Goal: Transaction & Acquisition: Purchase product/service

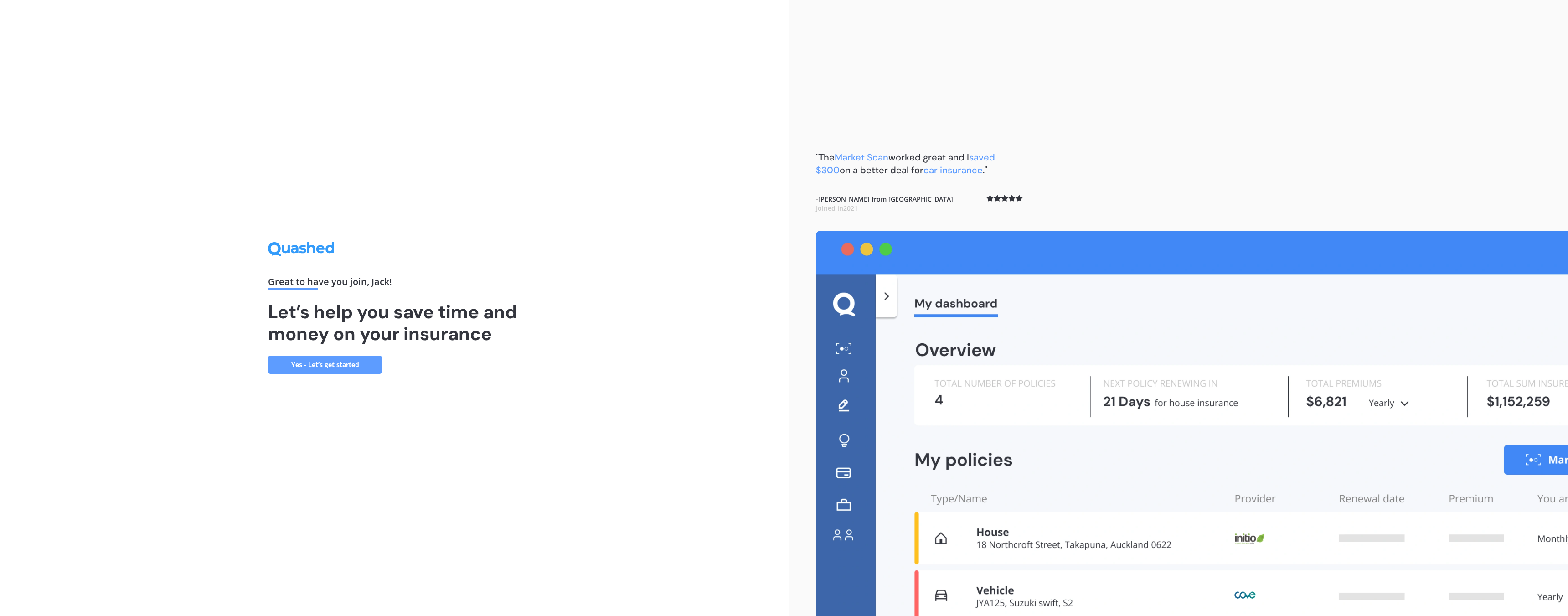
click at [332, 368] on link "Yes - Let’s get started" at bounding box center [324, 365] width 114 height 18
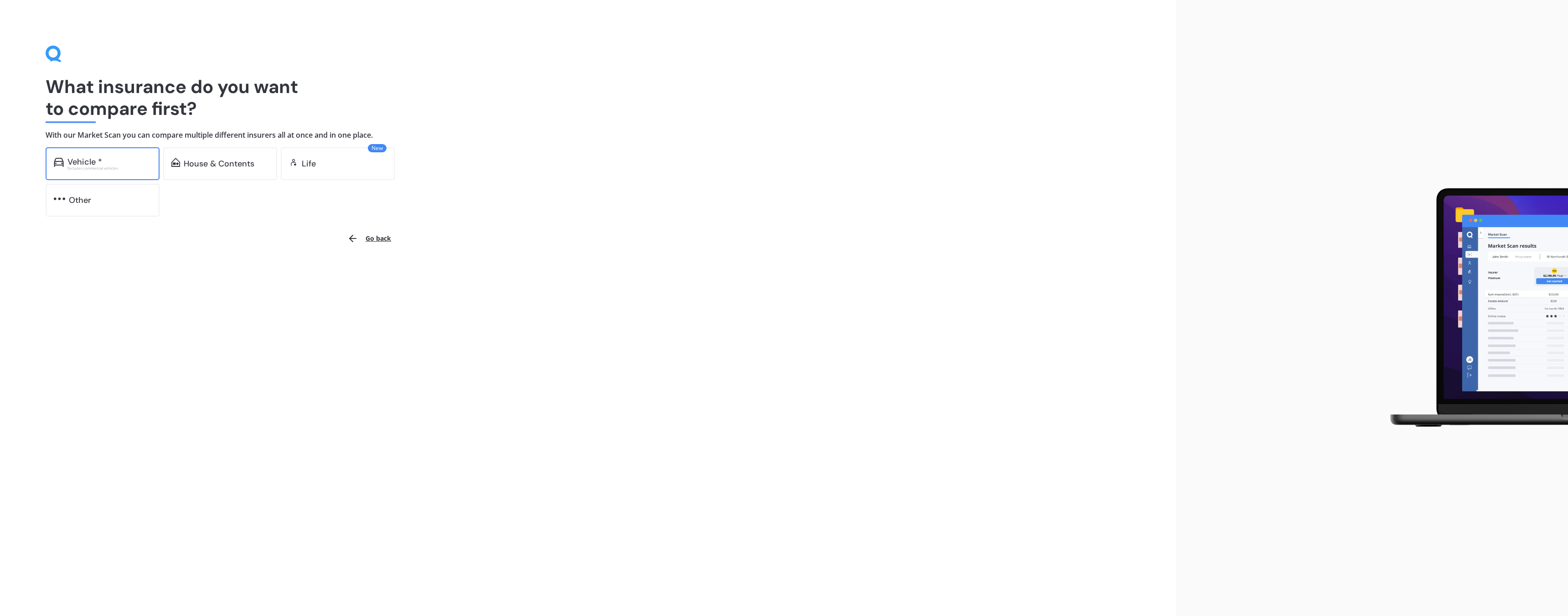
click at [106, 159] on div "Vehicle *" at bounding box center [110, 161] width 84 height 9
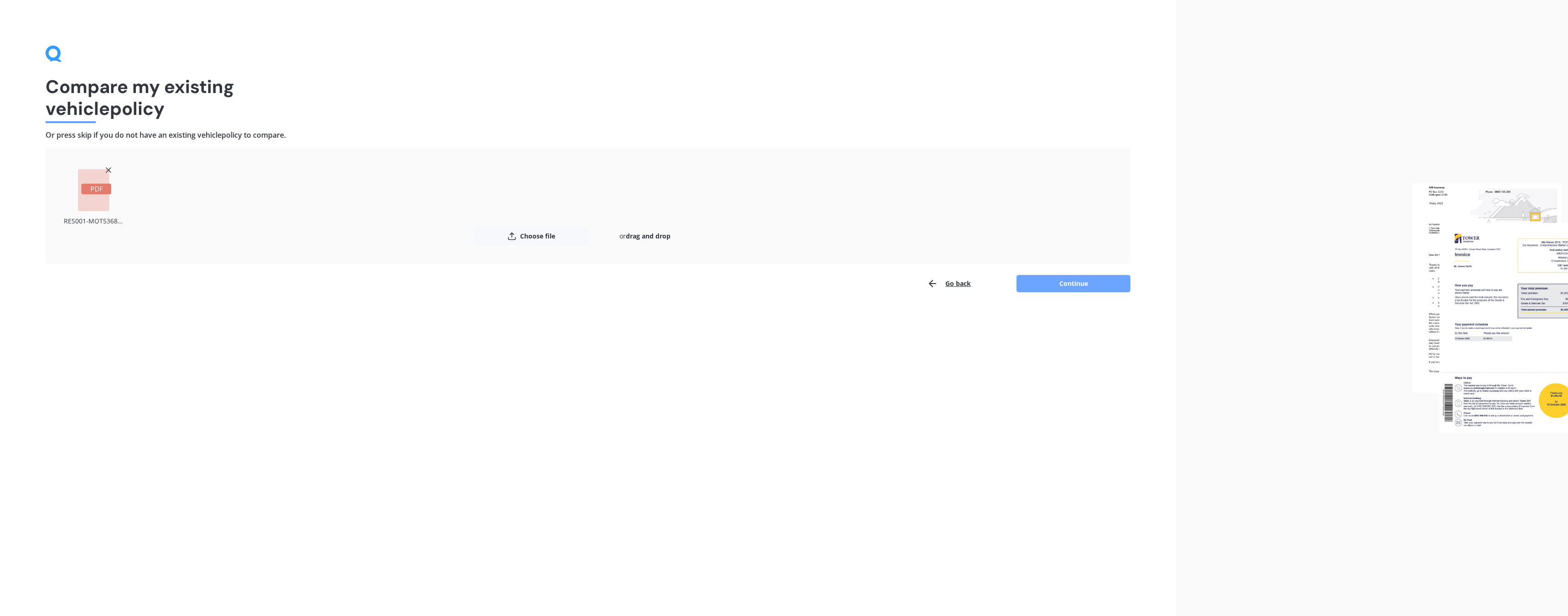
click at [1063, 284] on button "Continue" at bounding box center [1073, 284] width 114 height 17
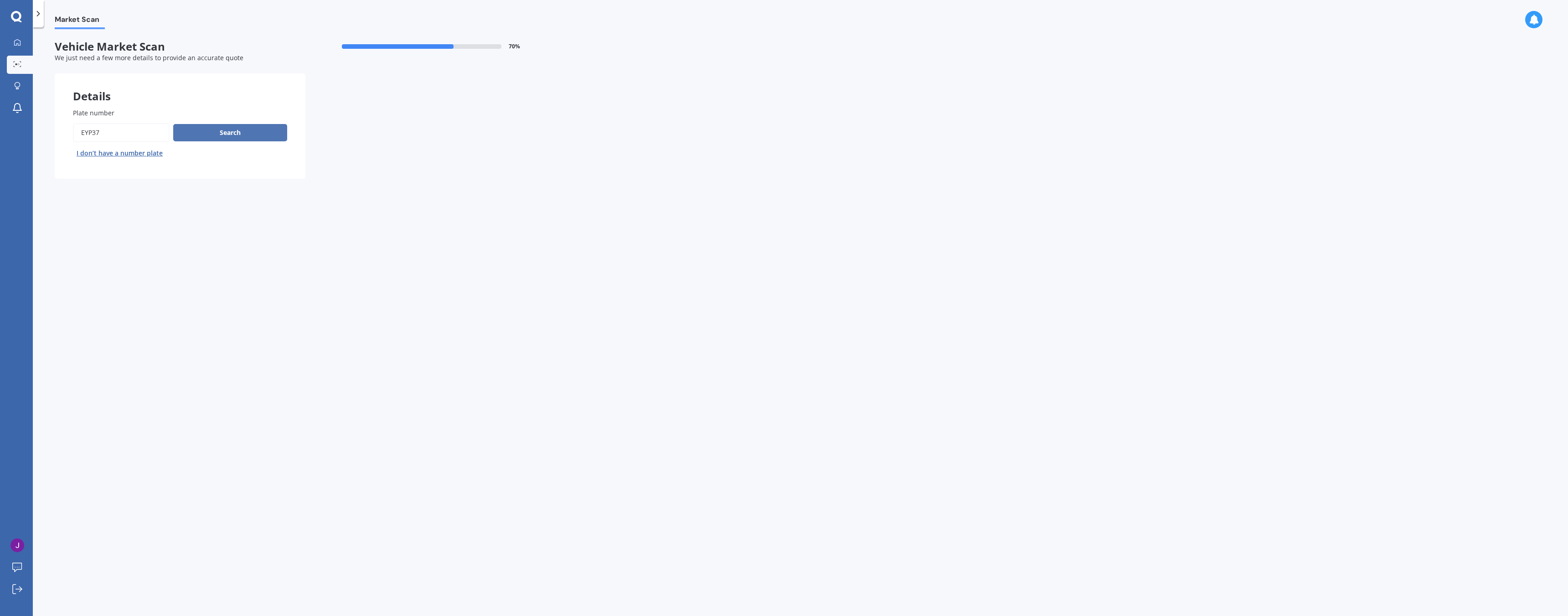
click at [198, 141] on button "Search" at bounding box center [230, 133] width 114 height 17
select select "TOYOTA"
select select "COROLLA"
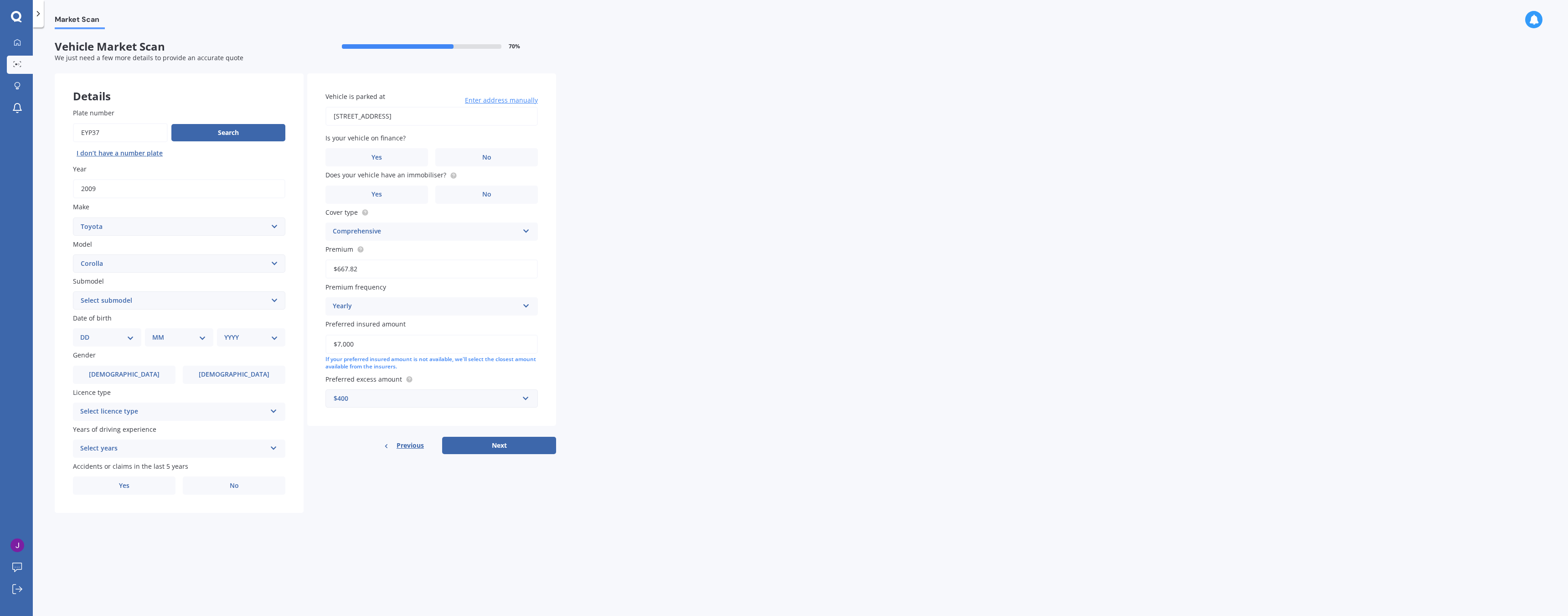
click at [125, 338] on select "DD 01 02 03 04 05 06 07 08 09 10 11 12 13 14 15 16 17 18 19 20 21 22 23 24 25 2…" at bounding box center [107, 337] width 54 height 10
select select "24"
click at [88, 332] on select "DD 01 02 03 04 05 06 07 08 09 10 11 12 13 14 15 16 17 18 19 20 21 22 23 24 25 2…" at bounding box center [107, 337] width 54 height 10
click at [174, 334] on select "MM 01 02 03 04 05 06 07 08 09 10 11 12" at bounding box center [181, 337] width 50 height 10
select select "01"
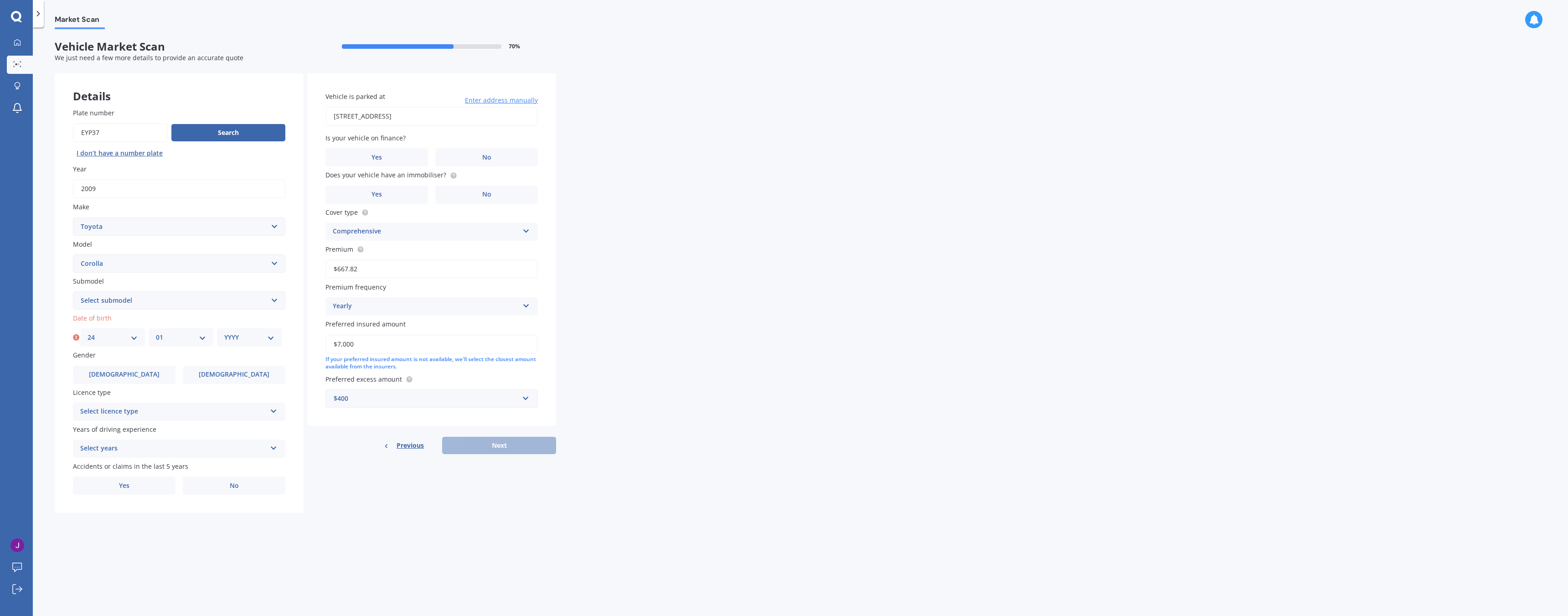
click at [156, 332] on select "MM 01 02 03 04 05 06 07 08 09 10 11 12" at bounding box center [181, 337] width 50 height 10
click at [240, 333] on select "YYYY 2025 2024 2023 2022 2021 2020 2019 2018 2017 2016 2015 2014 2013 2012 2011…" at bounding box center [249, 337] width 50 height 10
select select "1996"
click at [224, 332] on select "YYYY 2025 2024 2023 2022 2021 2020 2019 2018 2017 2016 2015 2014 2013 2012 2011…" at bounding box center [249, 337] width 50 height 10
click at [122, 380] on label "Male" at bounding box center [124, 375] width 102 height 18
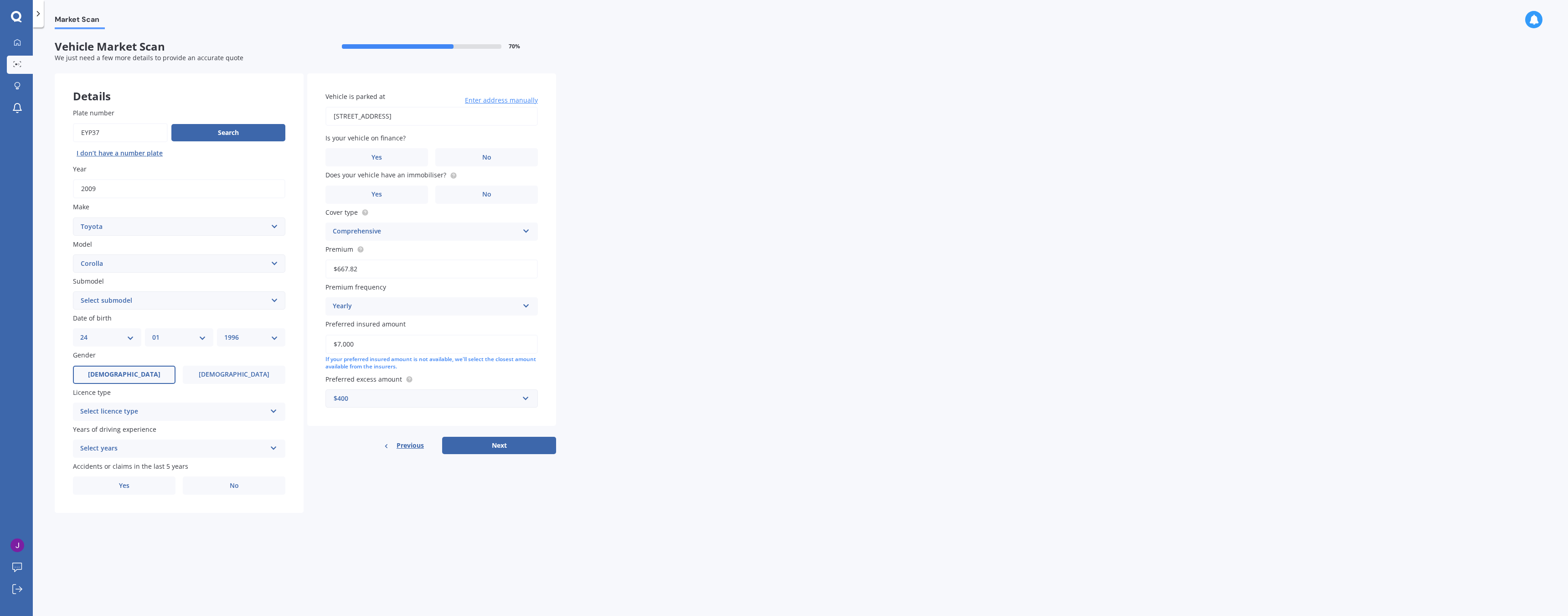
click at [0, 0] on input "Male" at bounding box center [0, 0] width 0 height 0
click at [142, 418] on div "Select licence type NZ Full NZ Restricted NZ Learners Australia United Kingdom …" at bounding box center [179, 411] width 212 height 18
click at [122, 431] on div "NZ Full" at bounding box center [179, 429] width 211 height 16
click at [124, 444] on div "Select years" at bounding box center [173, 449] width 186 height 11
click at [130, 462] on div "5 or more years" at bounding box center [179, 466] width 211 height 16
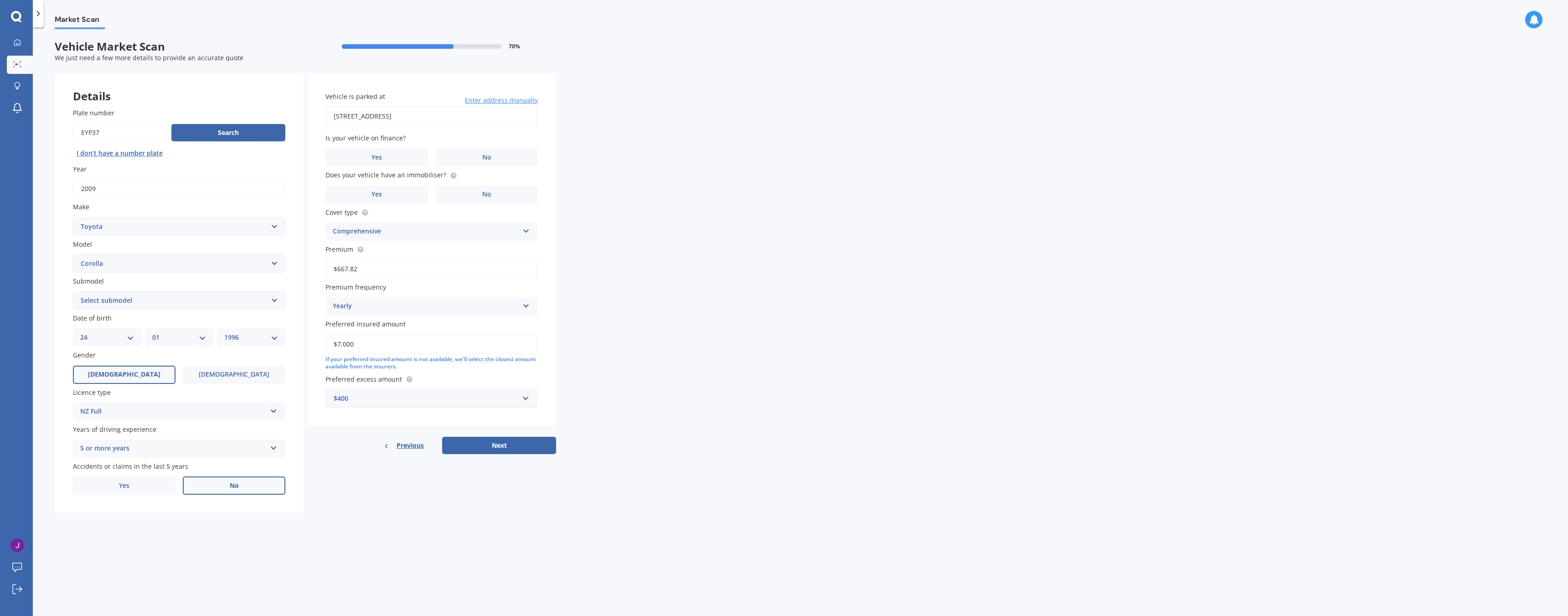
click at [206, 485] on label "No" at bounding box center [234, 486] width 102 height 18
click at [0, 0] on input "No" at bounding box center [0, 0] width 0 height 0
drag, startPoint x: 492, startPoint y: 112, endPoint x: 232, endPoint y: 114, distance: 260.0
click at [232, 114] on div "Details Plate number Search I don’t have a number plate Year 2009 Make Select m…" at bounding box center [306, 293] width 502 height 440
type input "19A Warrington Street, Mairehau, Christchurch 8013"
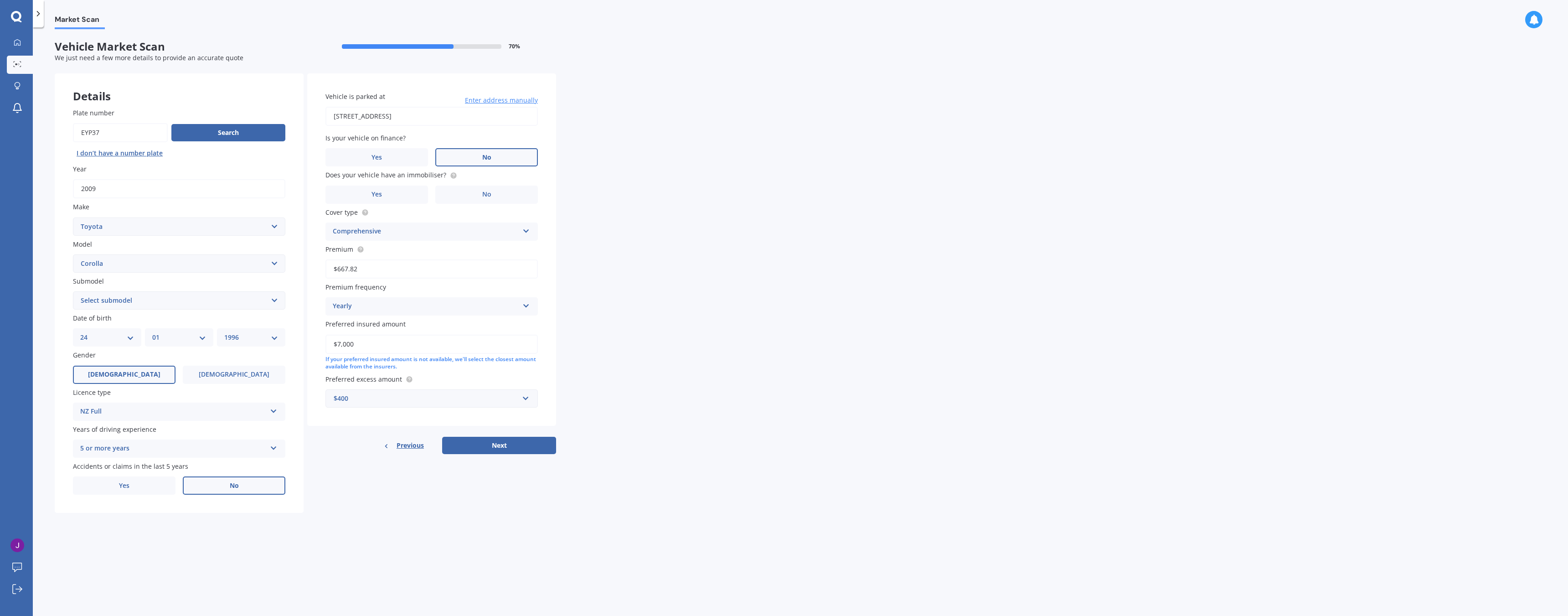
click at [482, 153] on span "No" at bounding box center [486, 157] width 9 height 8
click at [0, 0] on input "No" at bounding box center [0, 0] width 0 height 0
click at [466, 194] on label "No" at bounding box center [486, 195] width 102 height 18
click at [0, 0] on input "No" at bounding box center [0, 0] width 0 height 0
click at [420, 404] on div "$400" at bounding box center [426, 398] width 185 height 10
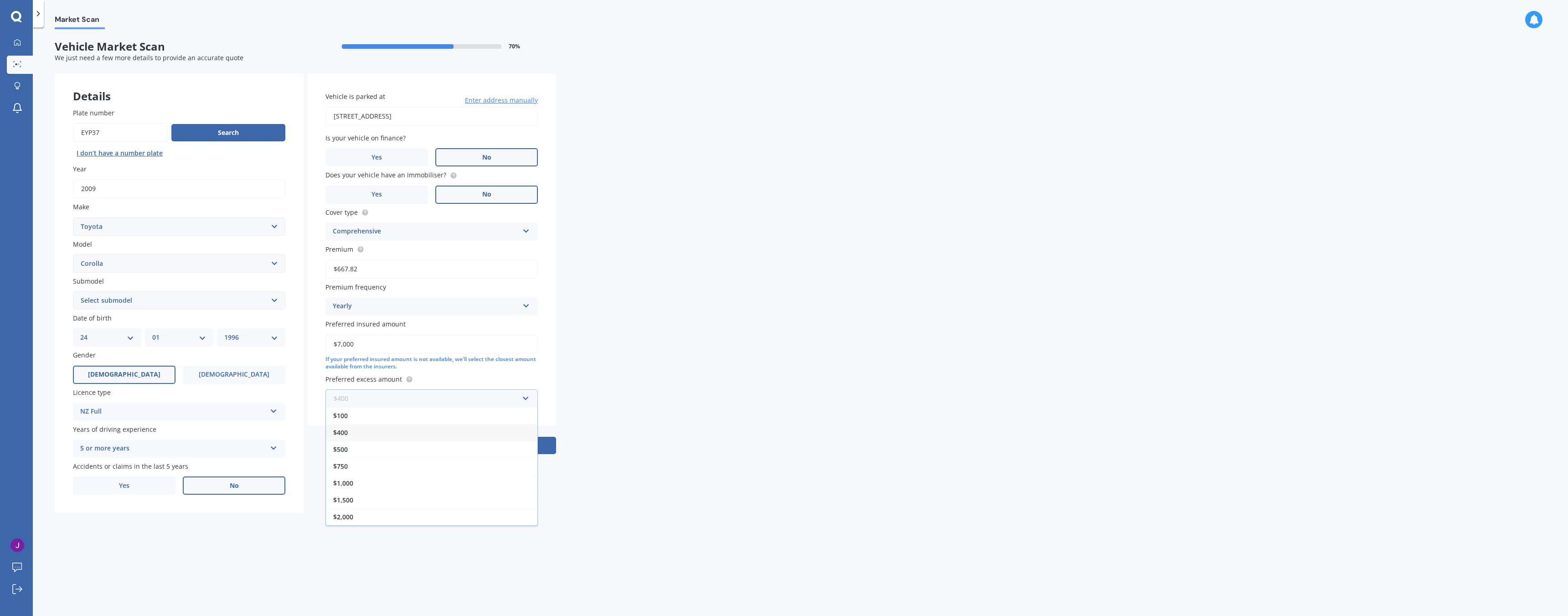
click at [417, 402] on input "text" at bounding box center [428, 398] width 204 height 17
click at [687, 452] on div "Market Scan Vehicle Market Scan 70 % We just need a few more details to provide…" at bounding box center [800, 323] width 1535 height 589
click at [502, 441] on button "Next" at bounding box center [499, 445] width 114 height 17
click at [174, 309] on select "Select submodel (All other) Axio Diesel Fielder 2WD Fielder 4WD FXGT GL GLX 1.8…" at bounding box center [179, 301] width 212 height 18
select select "DIESEL"
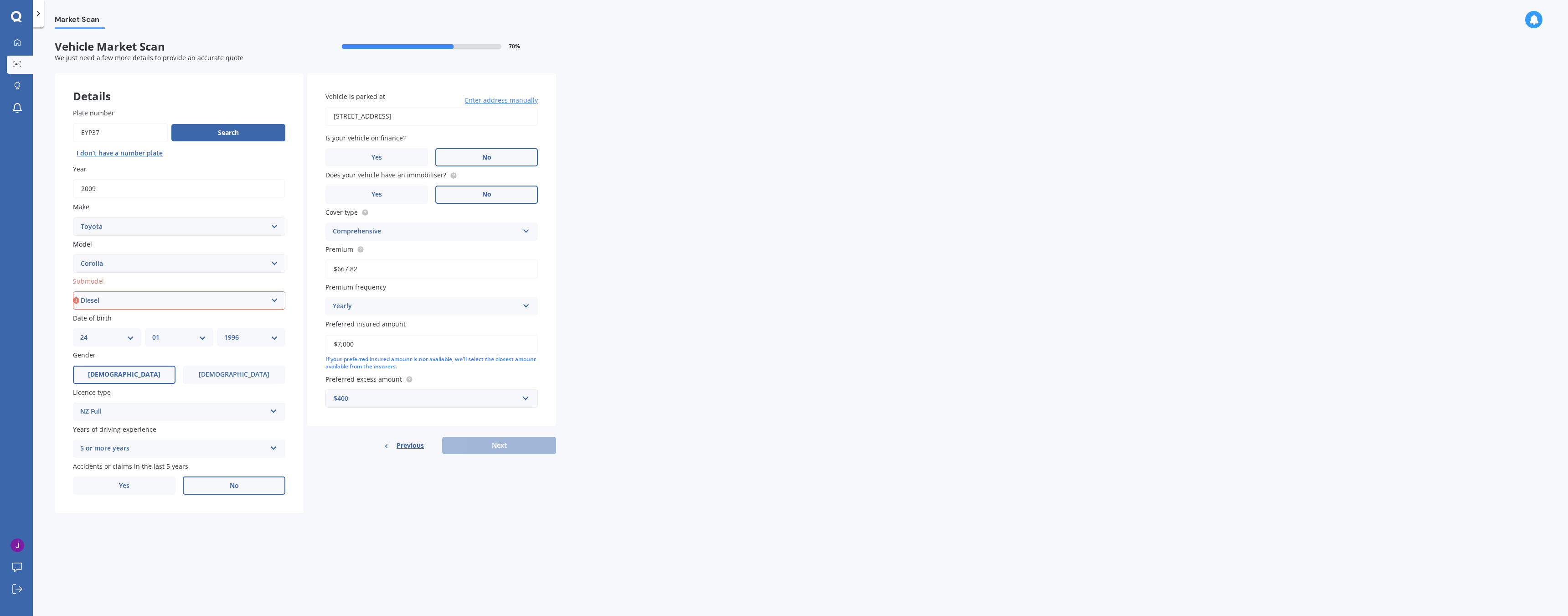
click at [73, 292] on select "Select submodel (All other) Axio Diesel Fielder 2WD Fielder 4WD FXGT GL GLX 1.8…" at bounding box center [179, 301] width 212 height 18
click at [476, 444] on button "Next" at bounding box center [499, 445] width 114 height 17
select select "24"
select select "01"
select select "1996"
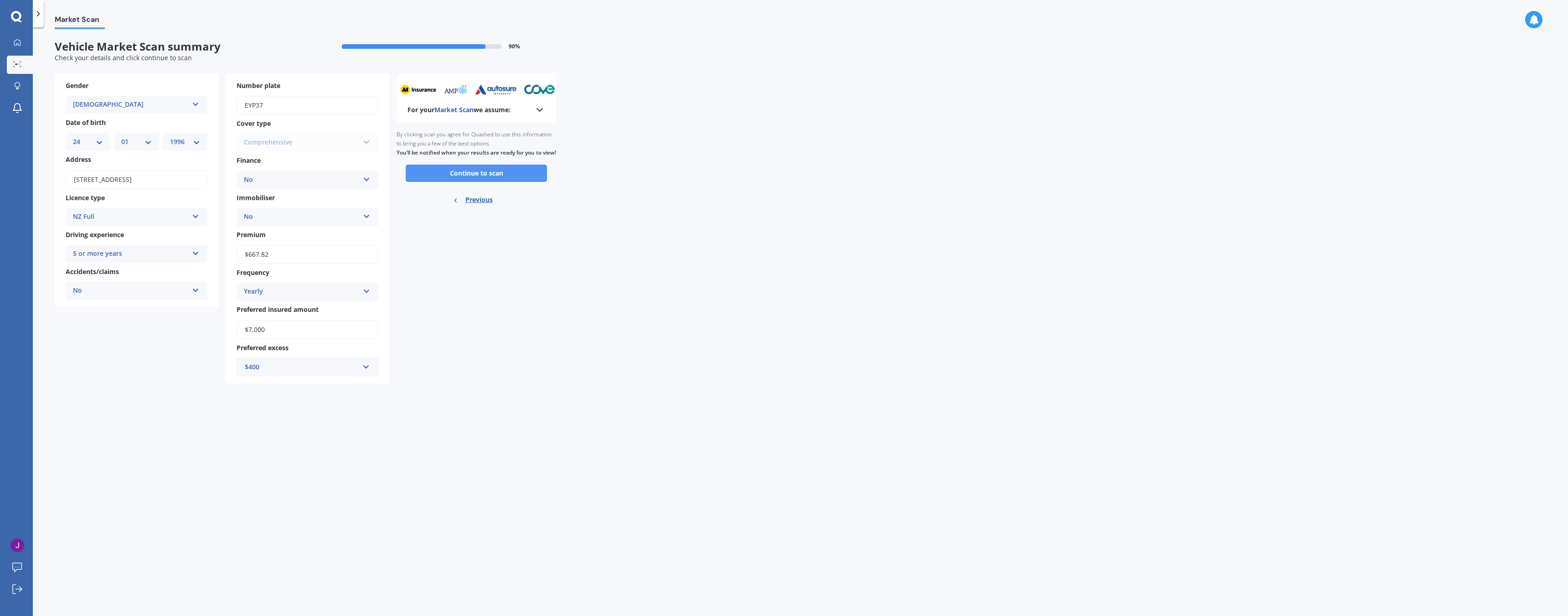
click at [463, 179] on button "Continue to scan" at bounding box center [476, 173] width 141 height 17
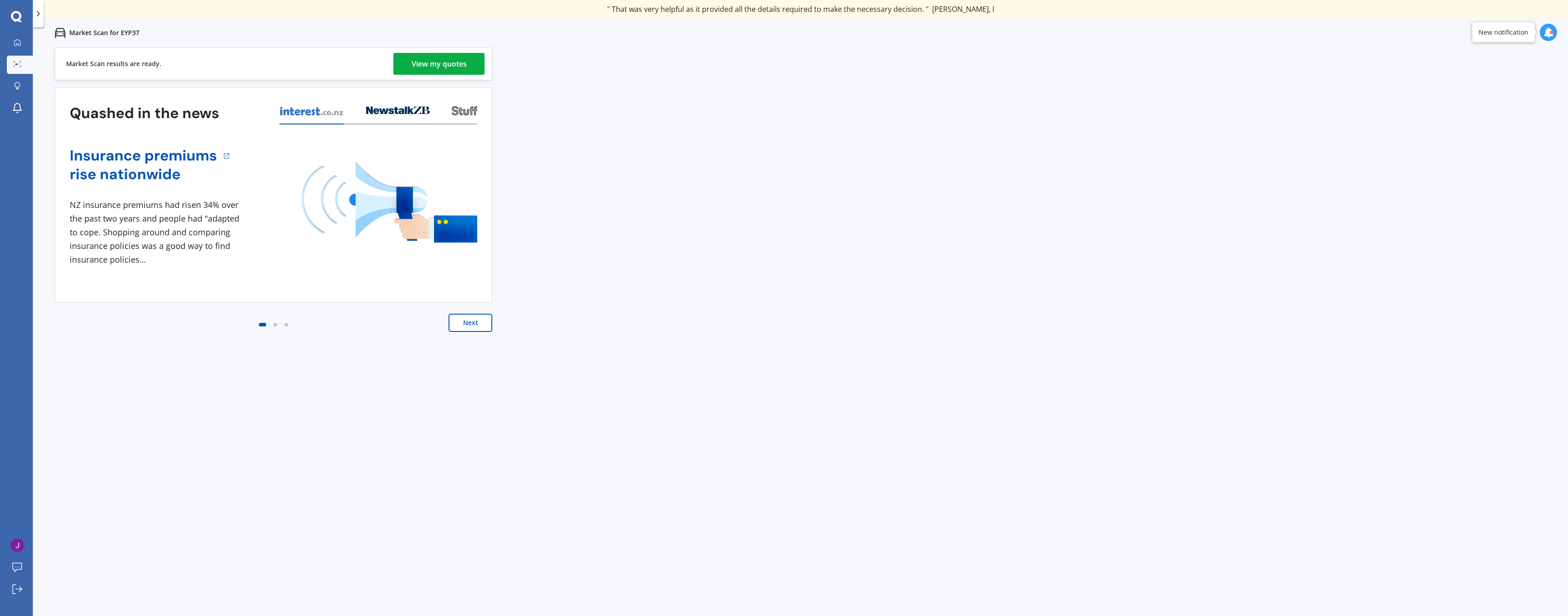
click at [443, 61] on div "View my quotes" at bounding box center [439, 64] width 55 height 22
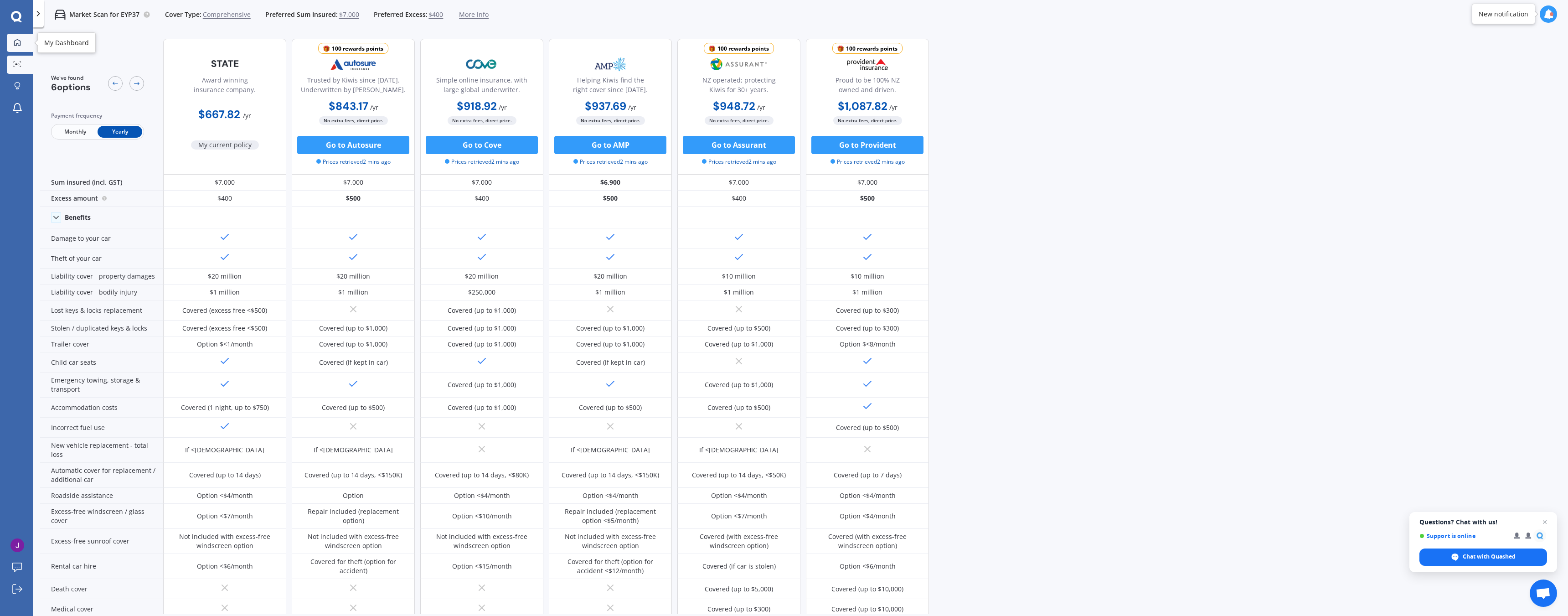
click at [12, 37] on link "My Dashboard" at bounding box center [19, 43] width 26 height 18
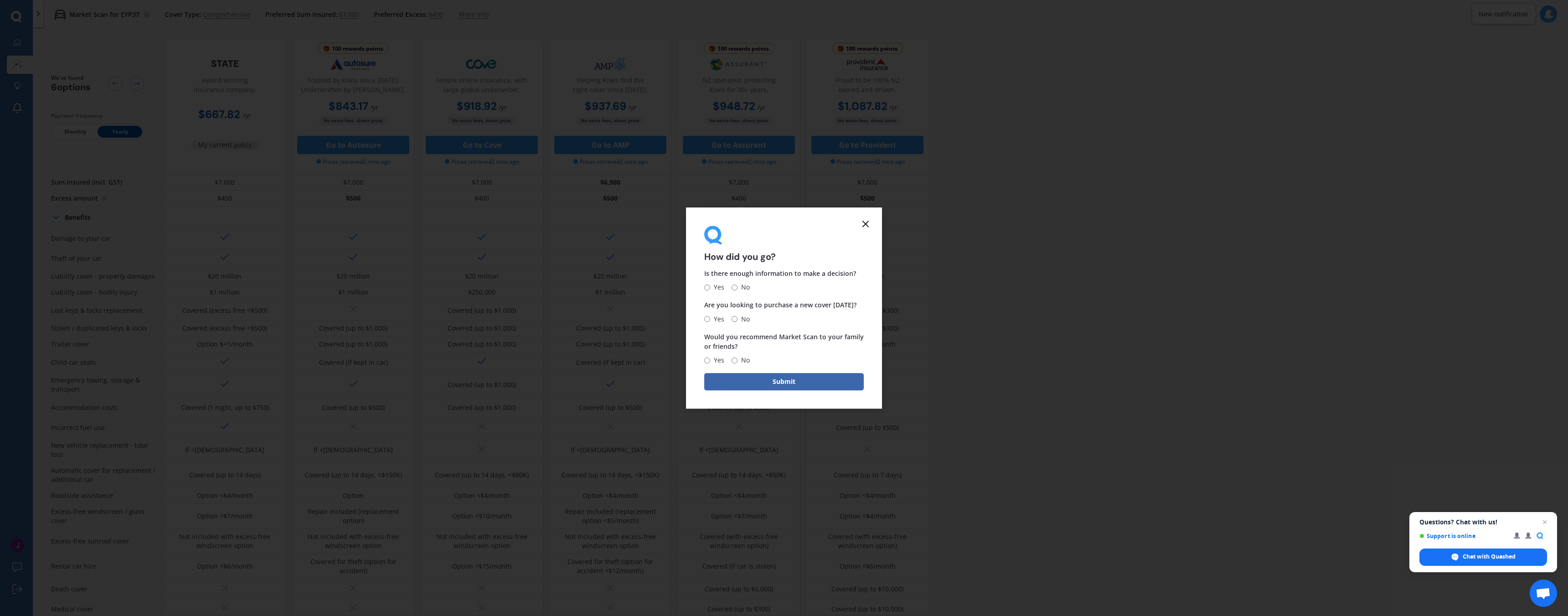
click at [705, 282] on label "Yes" at bounding box center [714, 288] width 20 height 11
click at [705, 284] on input "Yes" at bounding box center [707, 287] width 6 height 6
radio input "true"
click at [736, 321] on input "No" at bounding box center [735, 319] width 6 height 6
radio input "true"
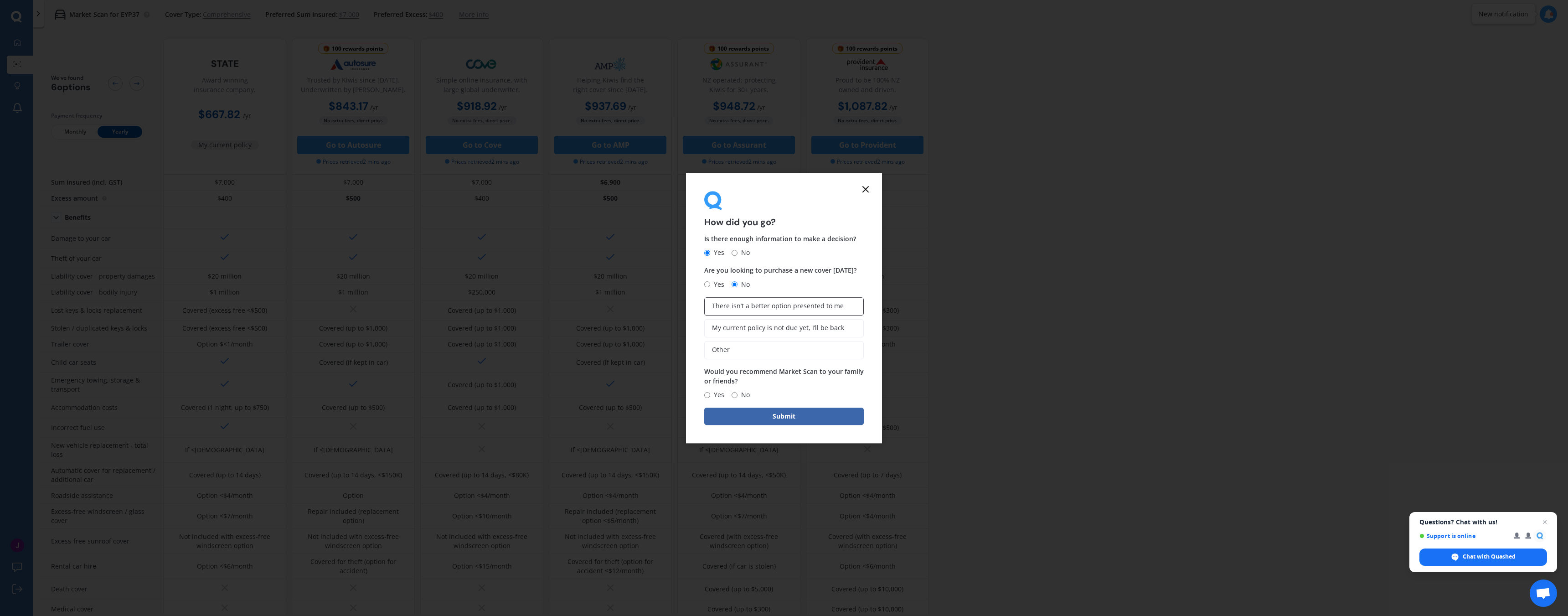
click at [726, 307] on span "There isn’t a better option presented to me" at bounding box center [778, 306] width 131 height 8
click at [0, 0] on input "There isn’t a better option presented to me" at bounding box center [0, 0] width 0 height 0
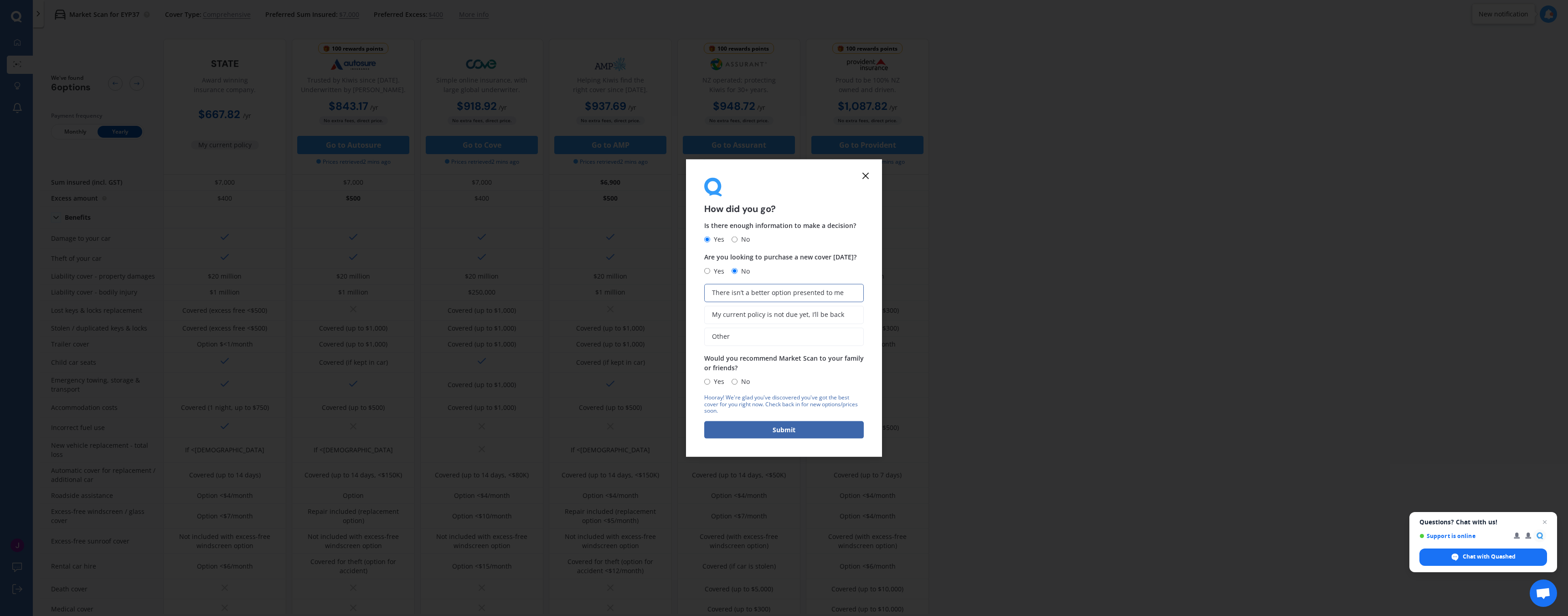
drag, startPoint x: 709, startPoint y: 381, endPoint x: 717, endPoint y: 398, distance: 18.8
click at [708, 381] on input "Yes" at bounding box center [707, 382] width 6 height 6
radio input "true"
click at [734, 424] on button "Submit" at bounding box center [784, 430] width 159 height 17
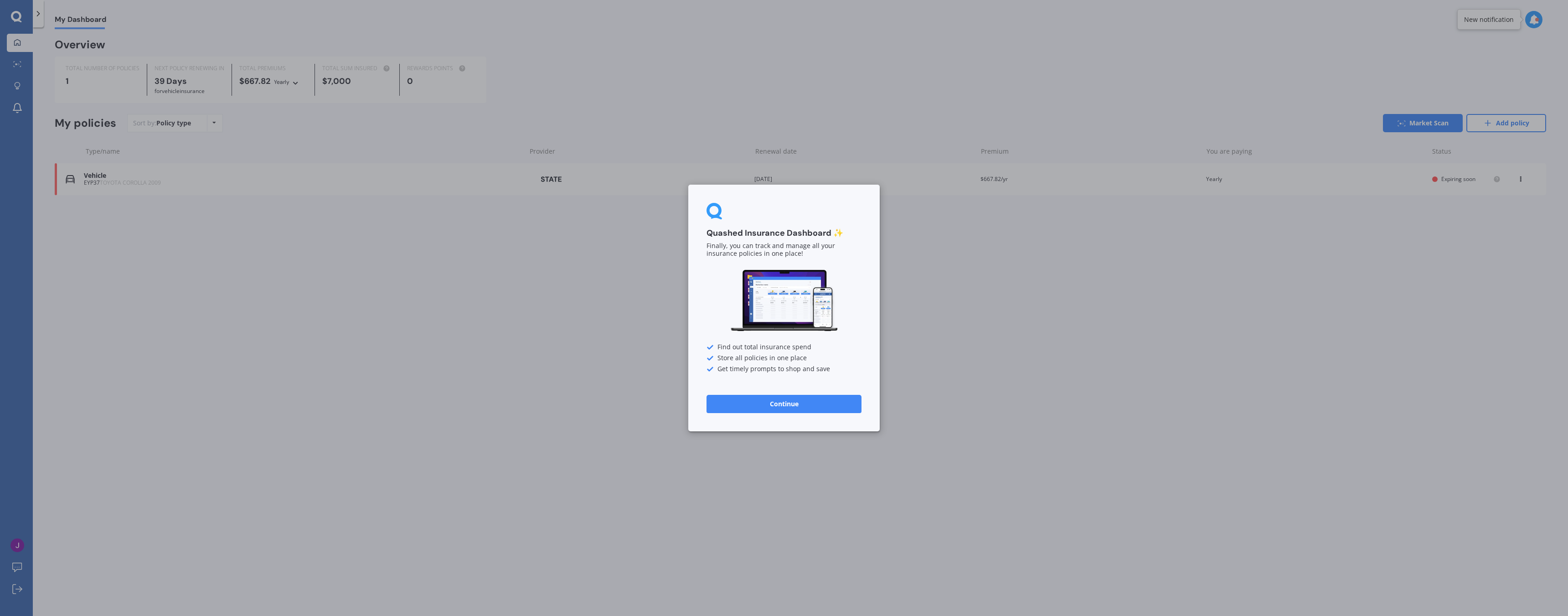
click at [805, 404] on button "Continue" at bounding box center [784, 404] width 155 height 18
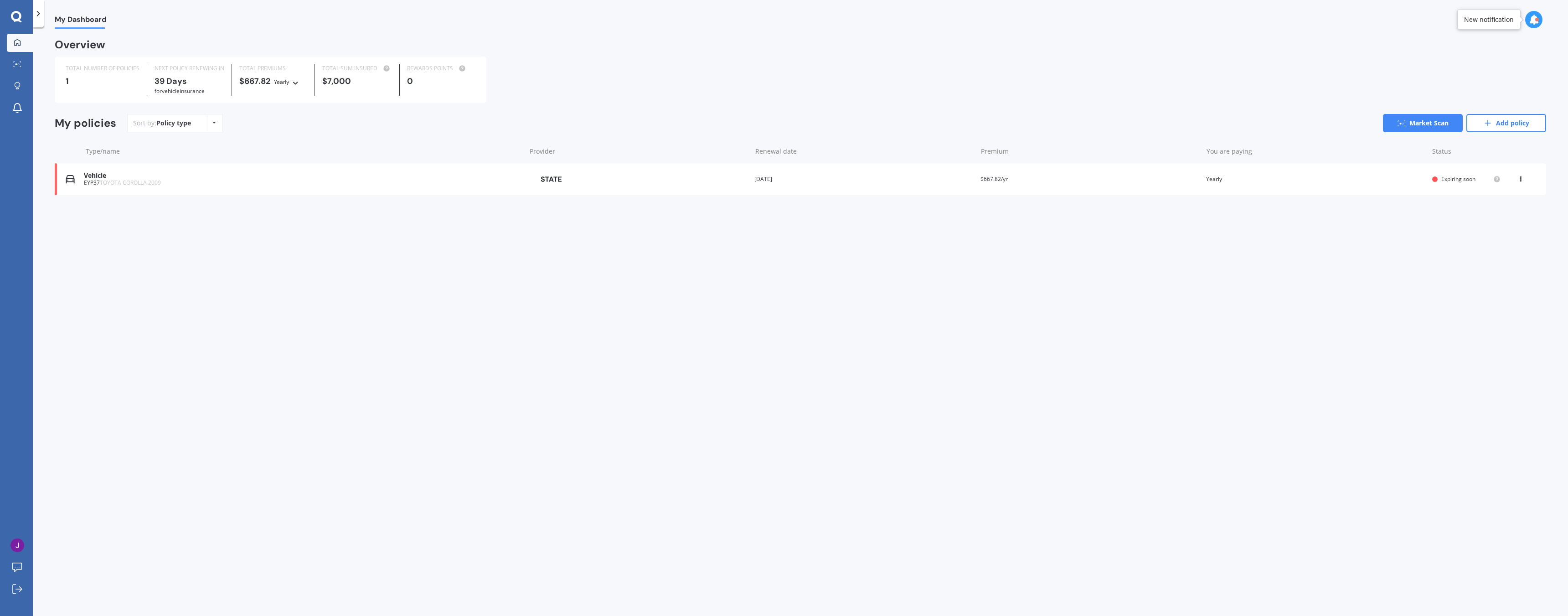
click at [473, 335] on div "My Dashboard Overview TOTAL NUMBER OF POLICIES 1 NEXT POLICY RENEWING IN 39 Day…" at bounding box center [800, 323] width 1535 height 589
click at [1489, 119] on link "Add policy" at bounding box center [1506, 123] width 80 height 18
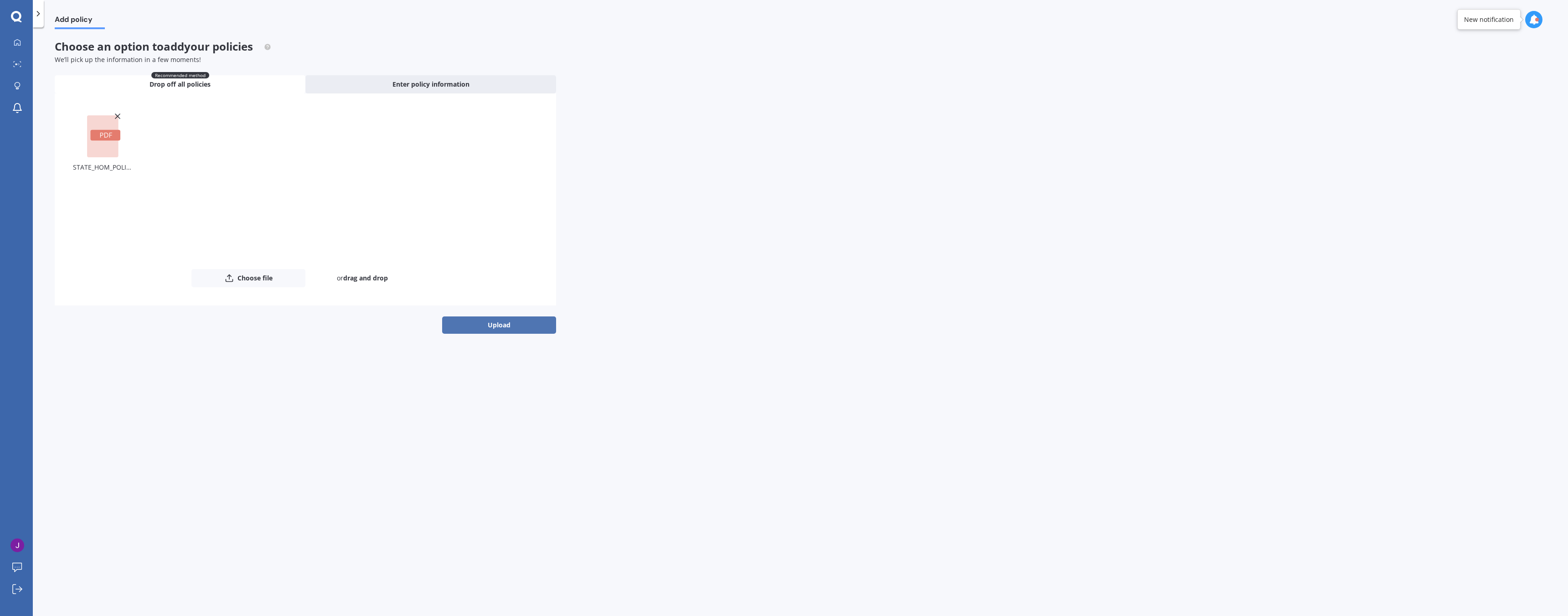
click at [520, 326] on button "Upload" at bounding box center [499, 325] width 114 height 17
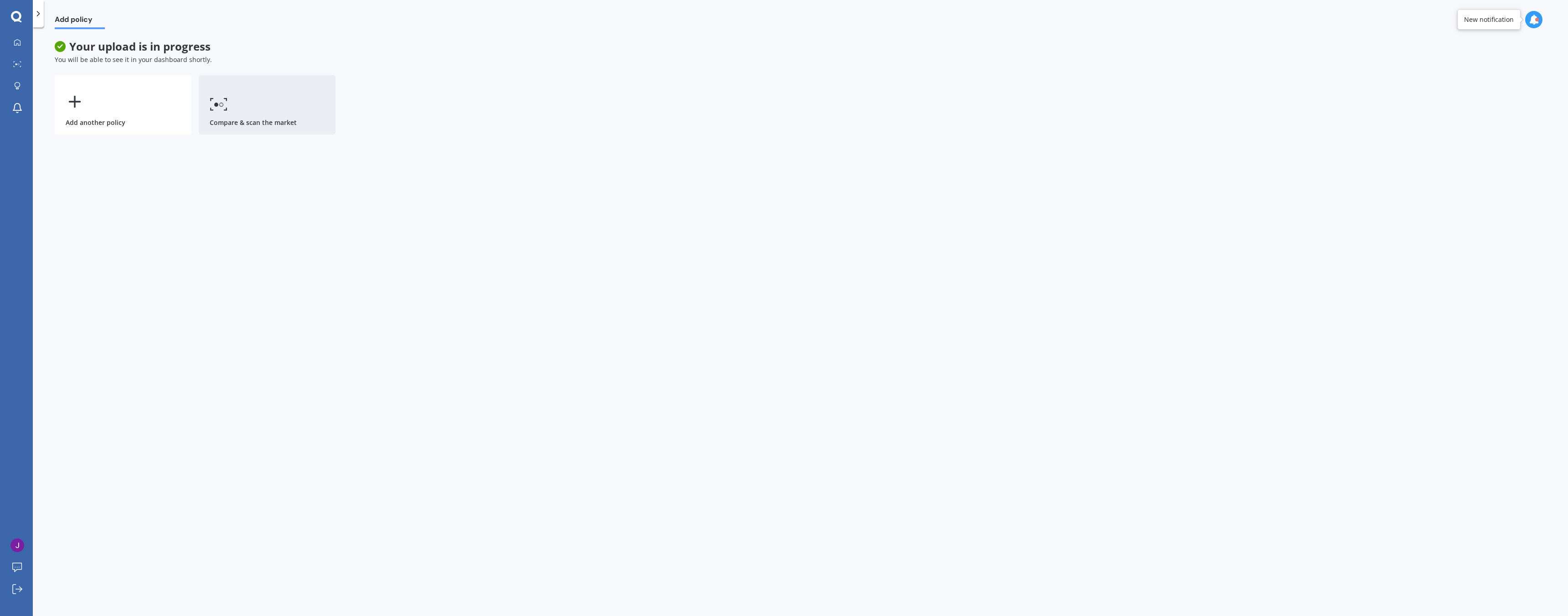
click at [291, 103] on link "Compare & scan the market" at bounding box center [267, 105] width 137 height 59
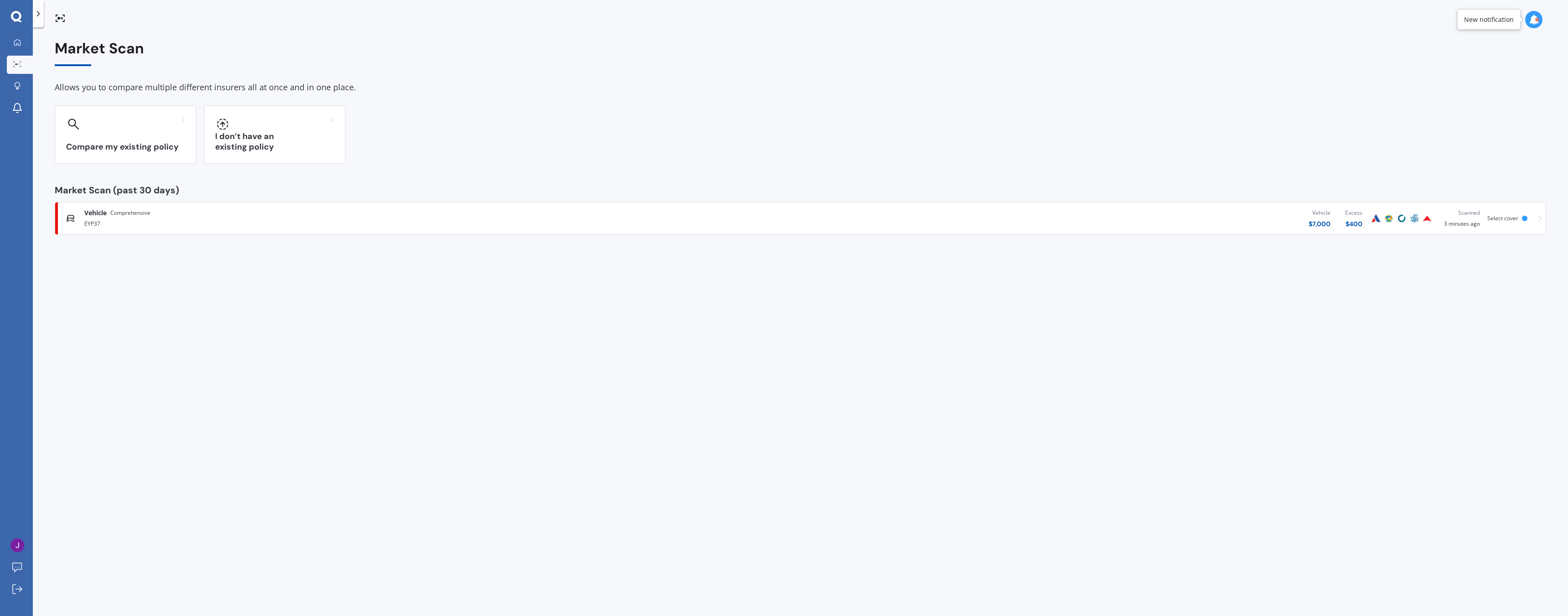
click at [1533, 19] on icon at bounding box center [1534, 19] width 10 height 10
drag, startPoint x: 553, startPoint y: 142, endPoint x: 257, endPoint y: 93, distance: 300.0
click at [551, 142] on div "Compare my existing policy I don’t have an existing policy" at bounding box center [800, 135] width 1491 height 58
click at [15, 49] on link "My Dashboard" at bounding box center [19, 43] width 26 height 18
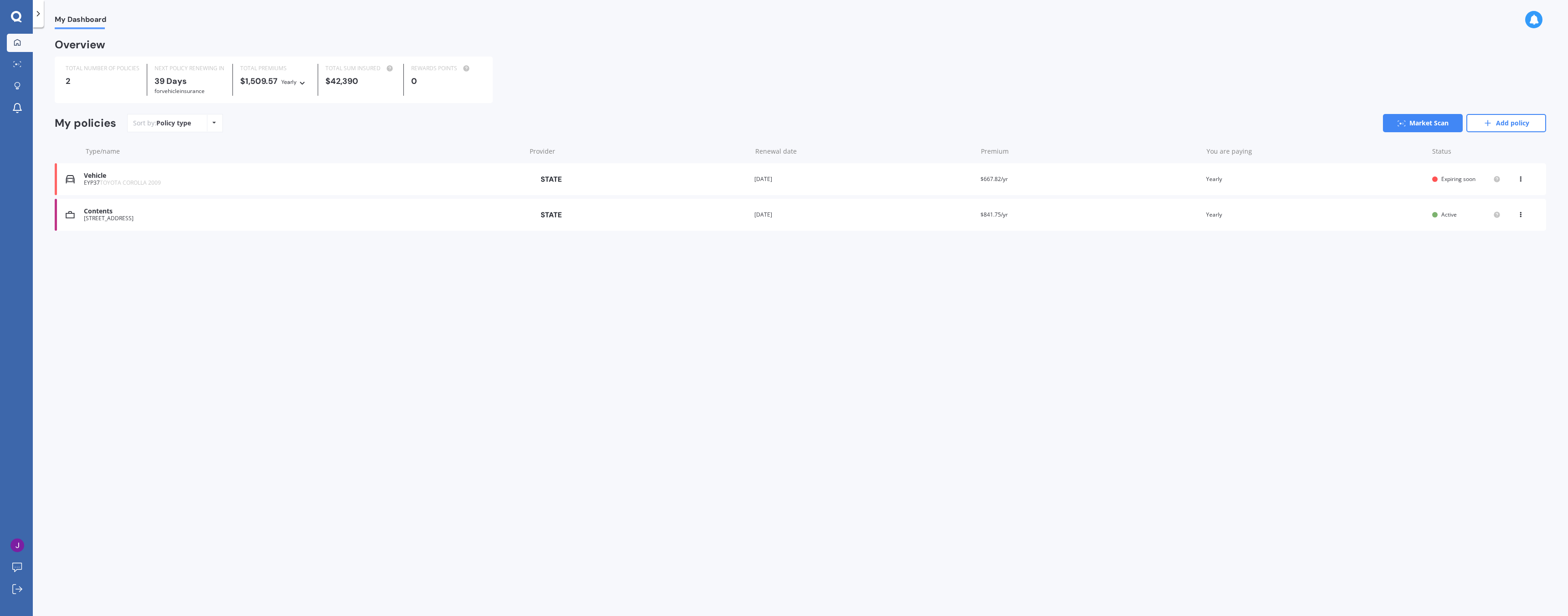
click at [260, 222] on div "19A WARRINGTON STREET MAIREHAU CHRISTCHURCH 8013" at bounding box center [303, 218] width 437 height 6
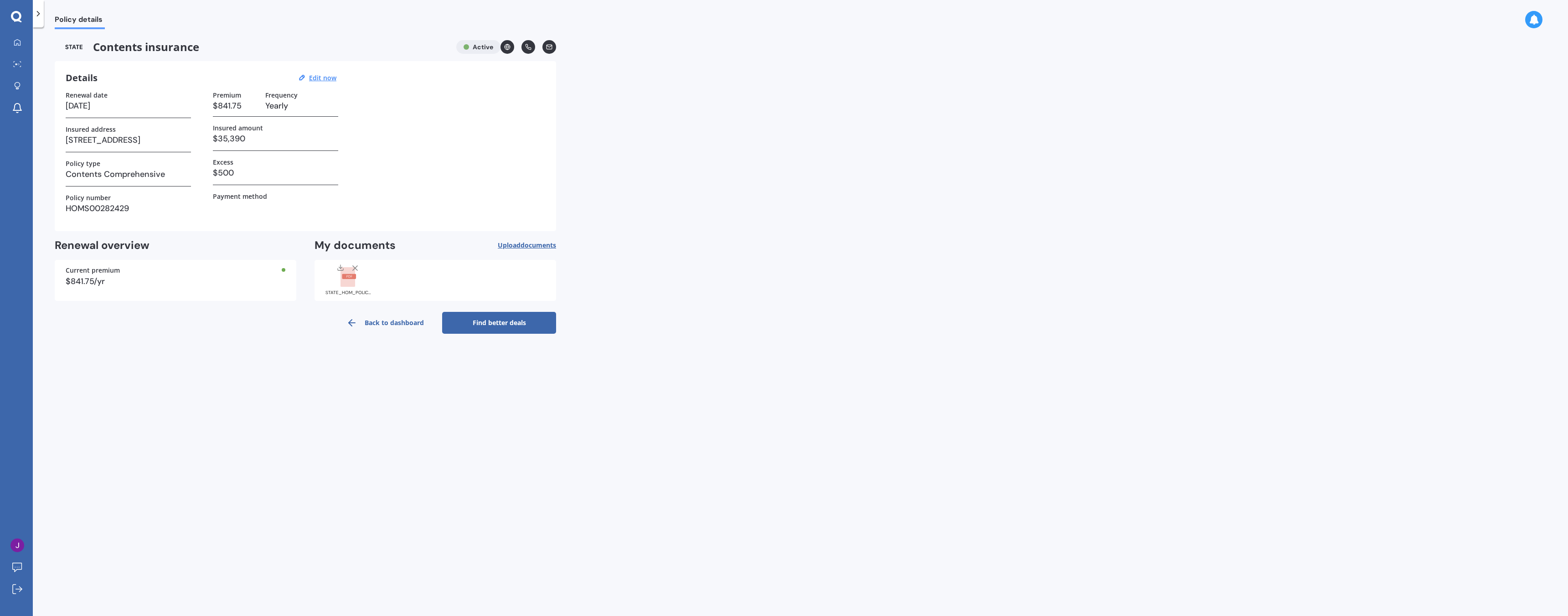
click at [515, 327] on link "Find better deals" at bounding box center [499, 323] width 114 height 22
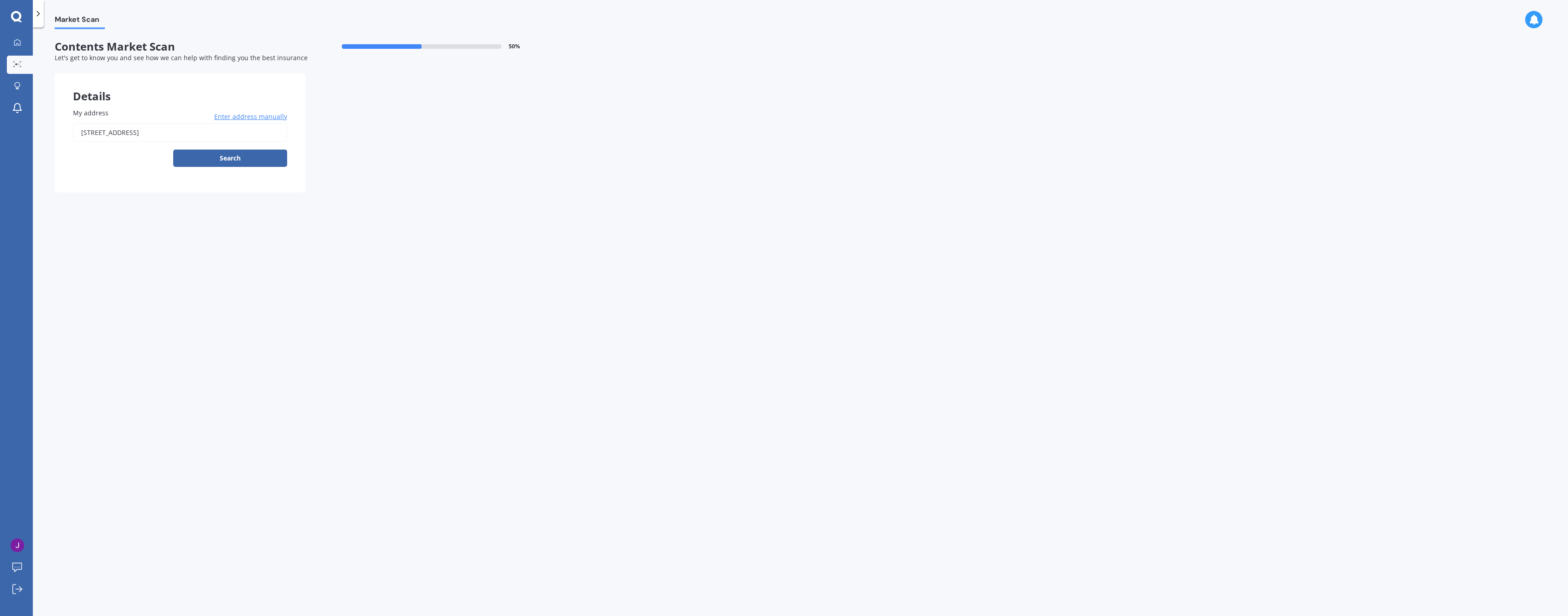
click at [231, 167] on div "My address 19A WARRINGTON STREET MAIREHAU CHRISTCHURCH 8013 Enter address manua…" at bounding box center [180, 141] width 251 height 102
click at [234, 161] on button "Search" at bounding box center [230, 158] width 114 height 17
type input "19A Warrington Street, Mairehau, Christchurch 8013"
select select "24"
select select "01"
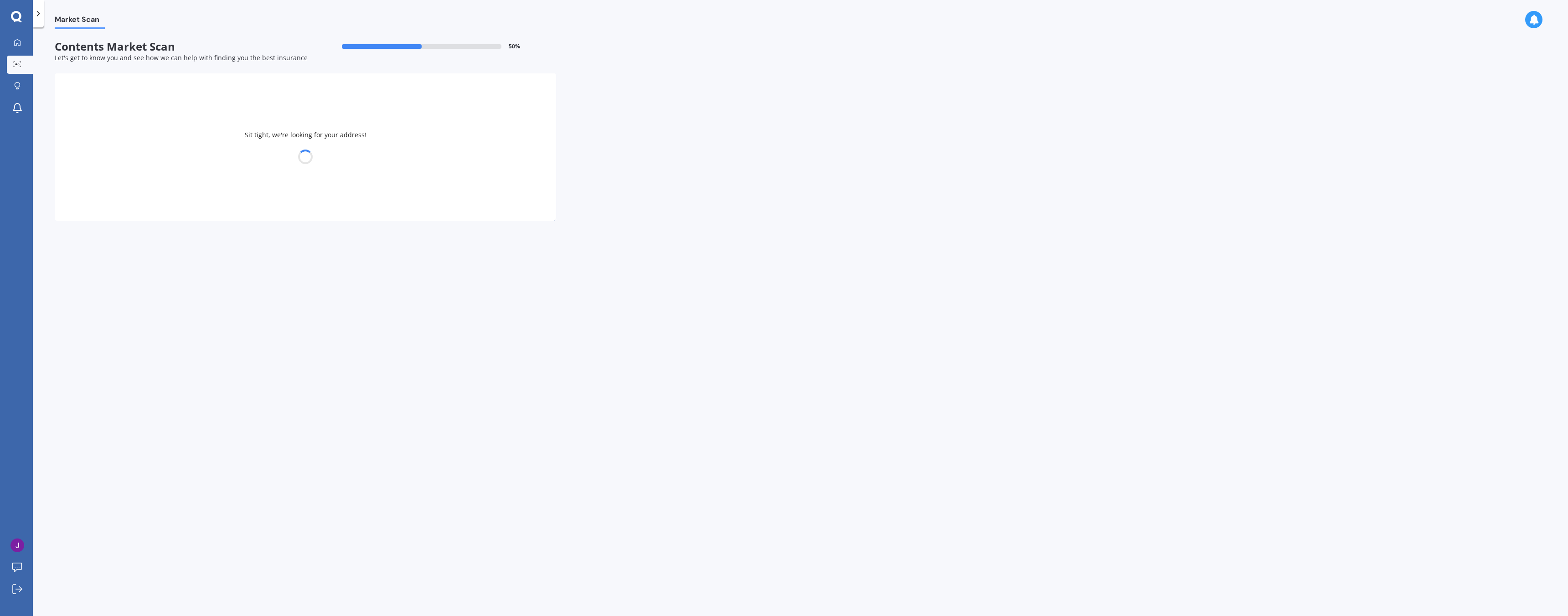
select select "1996"
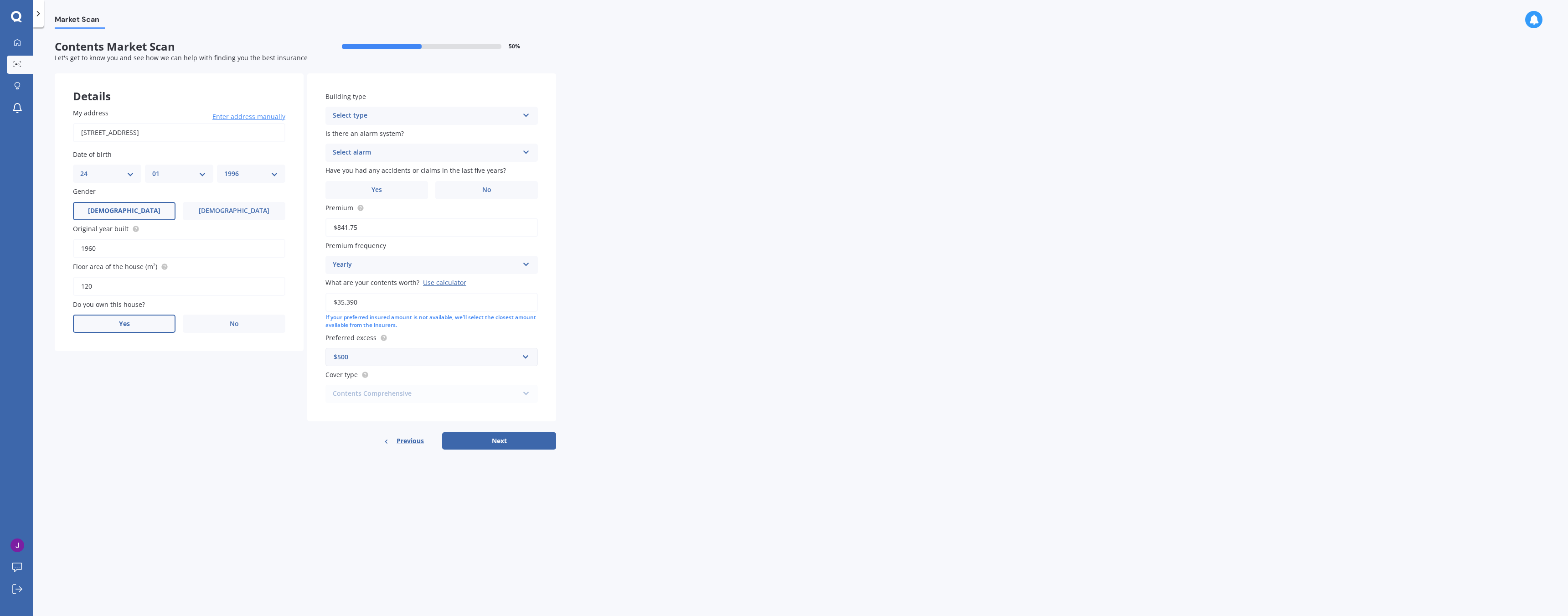
click at [129, 323] on span "Yes" at bounding box center [124, 324] width 11 height 8
click at [0, 0] on input "Yes" at bounding box center [0, 0] width 0 height 0
click at [170, 354] on div "Select occupant Owner" at bounding box center [179, 361] width 212 height 18
click at [155, 375] on div "Owner" at bounding box center [179, 379] width 211 height 16
click at [155, 386] on div "Usage of this house Select type Permanent Holiday (without tenancy)" at bounding box center [179, 390] width 212 height 33
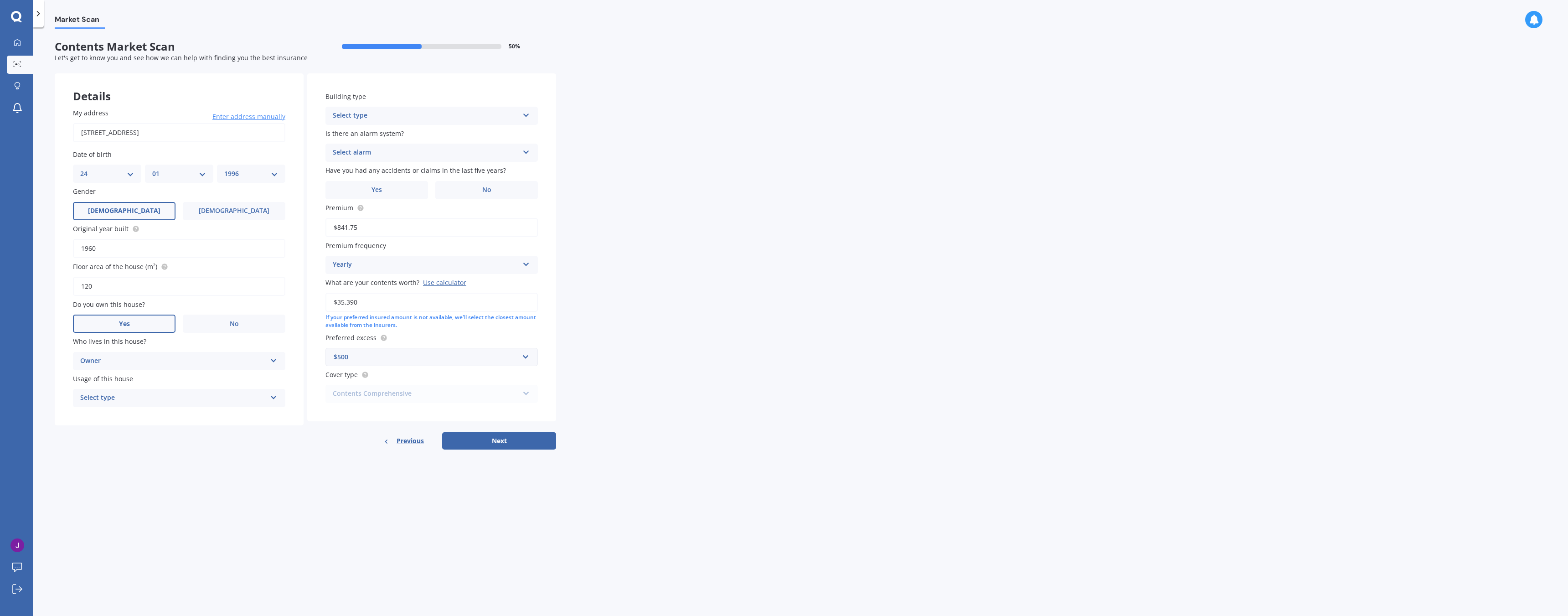
click at [155, 393] on div "Select type" at bounding box center [173, 398] width 186 height 11
click at [167, 415] on div "Permanent" at bounding box center [179, 415] width 211 height 16
click at [178, 398] on div "Permanent" at bounding box center [173, 398] width 186 height 11
click at [400, 118] on div "Select type" at bounding box center [426, 116] width 186 height 11
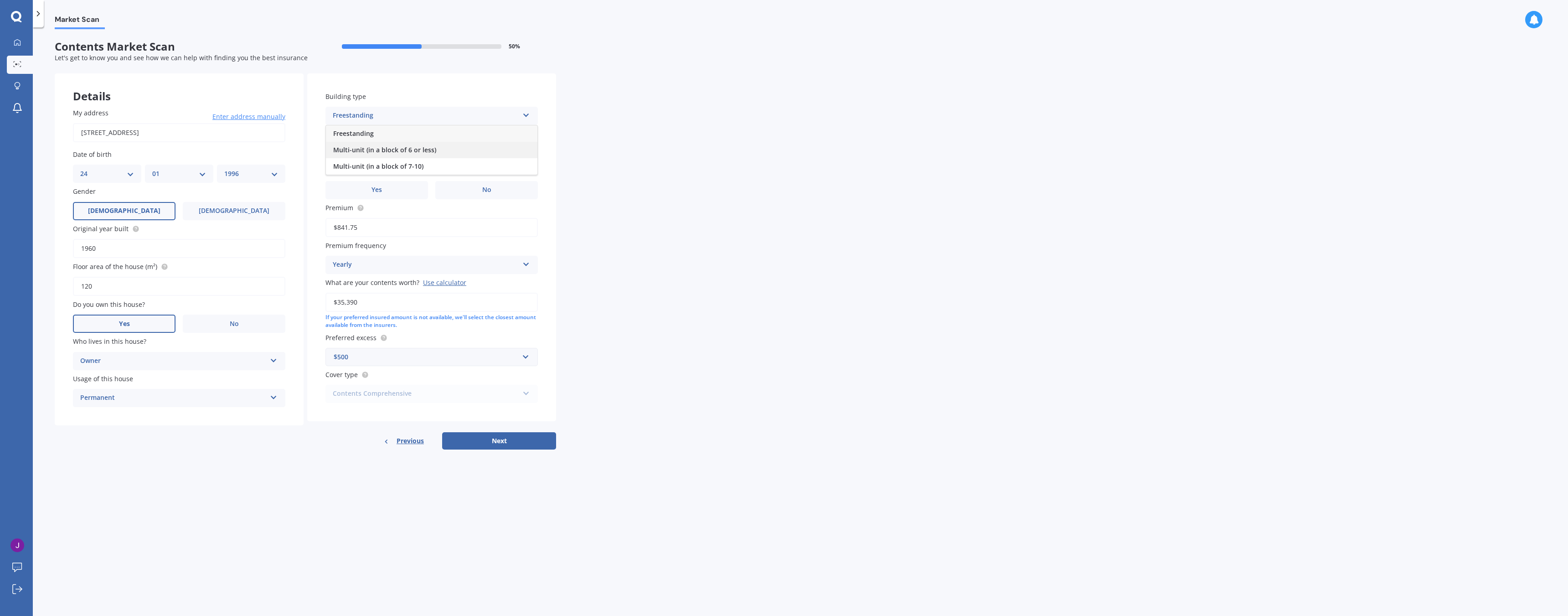
click at [405, 148] on span "Multi-unit (in a block of 6 or less)" at bounding box center [384, 150] width 103 height 9
click at [400, 156] on div "Select alarm" at bounding box center [426, 153] width 186 height 11
click at [384, 204] on div "No" at bounding box center [431, 203] width 211 height 16
click at [458, 189] on label "No" at bounding box center [486, 190] width 102 height 18
click at [0, 0] on input "No" at bounding box center [0, 0] width 0 height 0
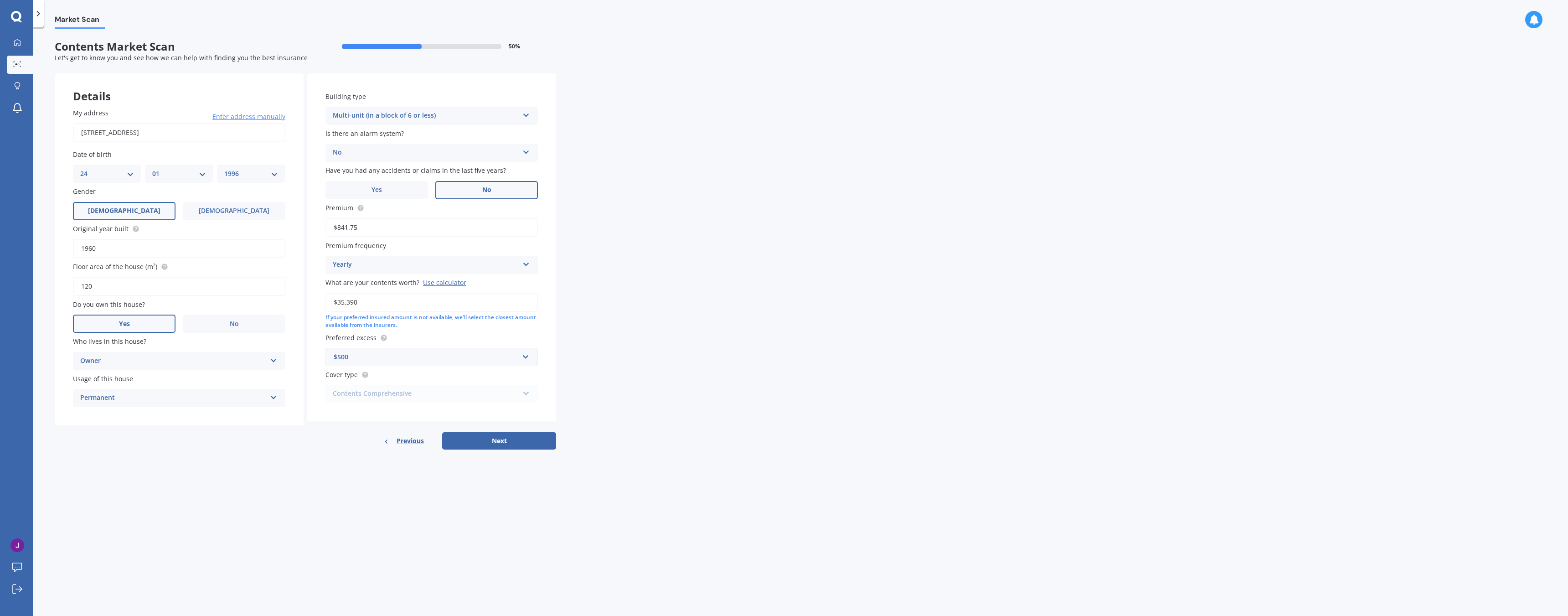
drag, startPoint x: 418, startPoint y: 304, endPoint x: 297, endPoint y: 301, distance: 121.0
click at [297, 301] on div "Details My address 19A Warrington Street, Mairehau, Christchurch 8013 Enter add…" at bounding box center [306, 262] width 502 height 377
type input "$45,000"
click at [397, 360] on div "$500" at bounding box center [426, 357] width 185 height 10
click at [396, 377] on div "$250" at bounding box center [431, 374] width 211 height 17
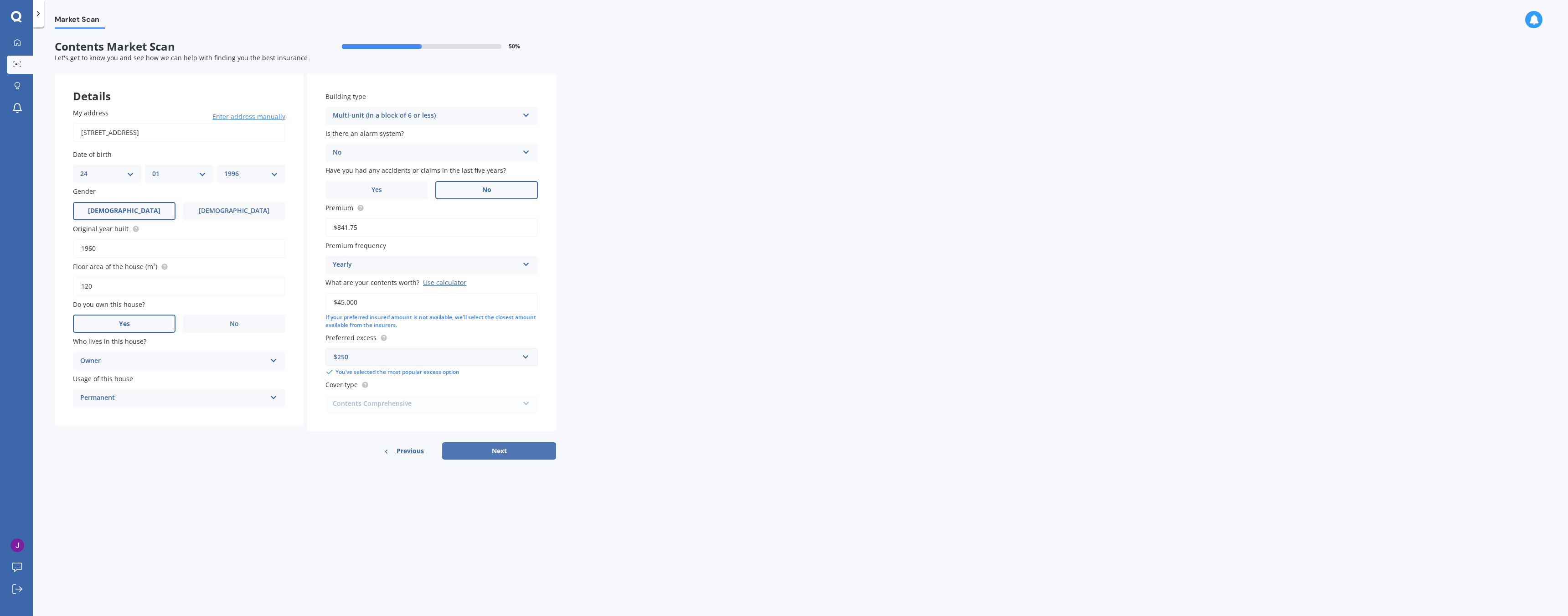
click at [478, 453] on button "Next" at bounding box center [499, 450] width 114 height 17
select select "24"
select select "01"
select select "1996"
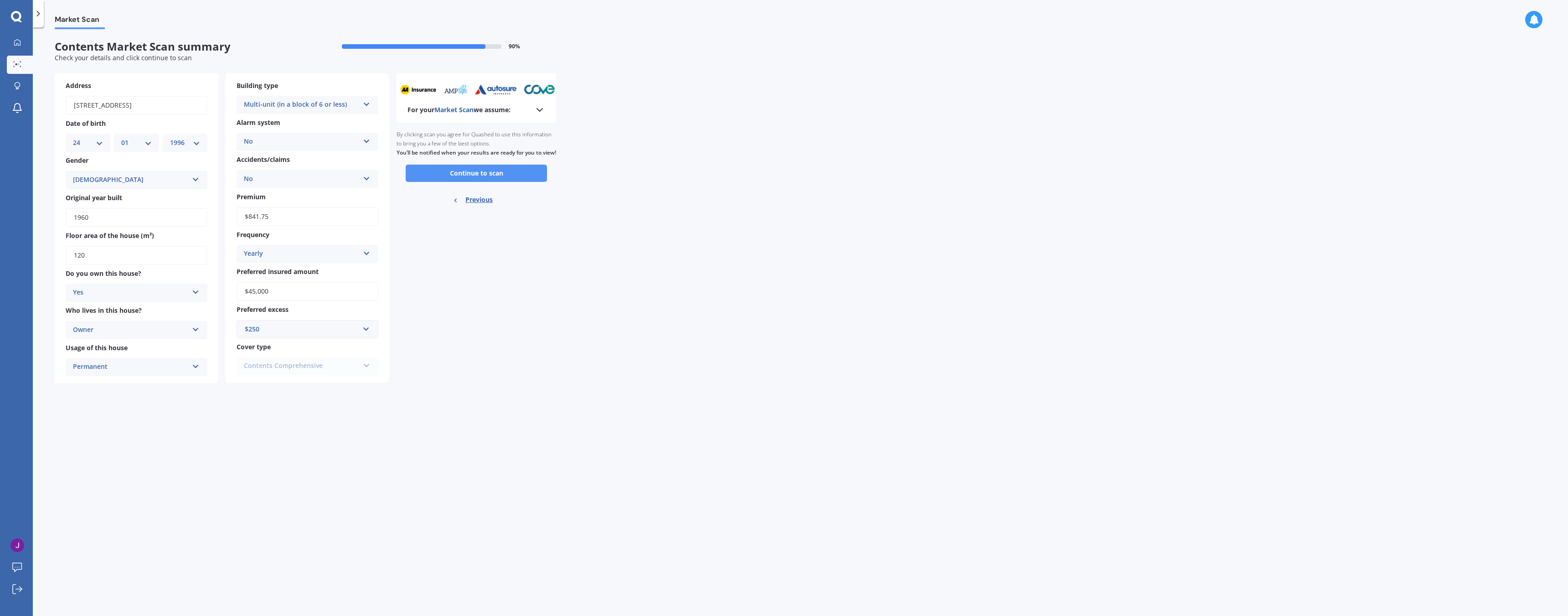
click at [470, 181] on button "Continue to scan" at bounding box center [476, 173] width 141 height 17
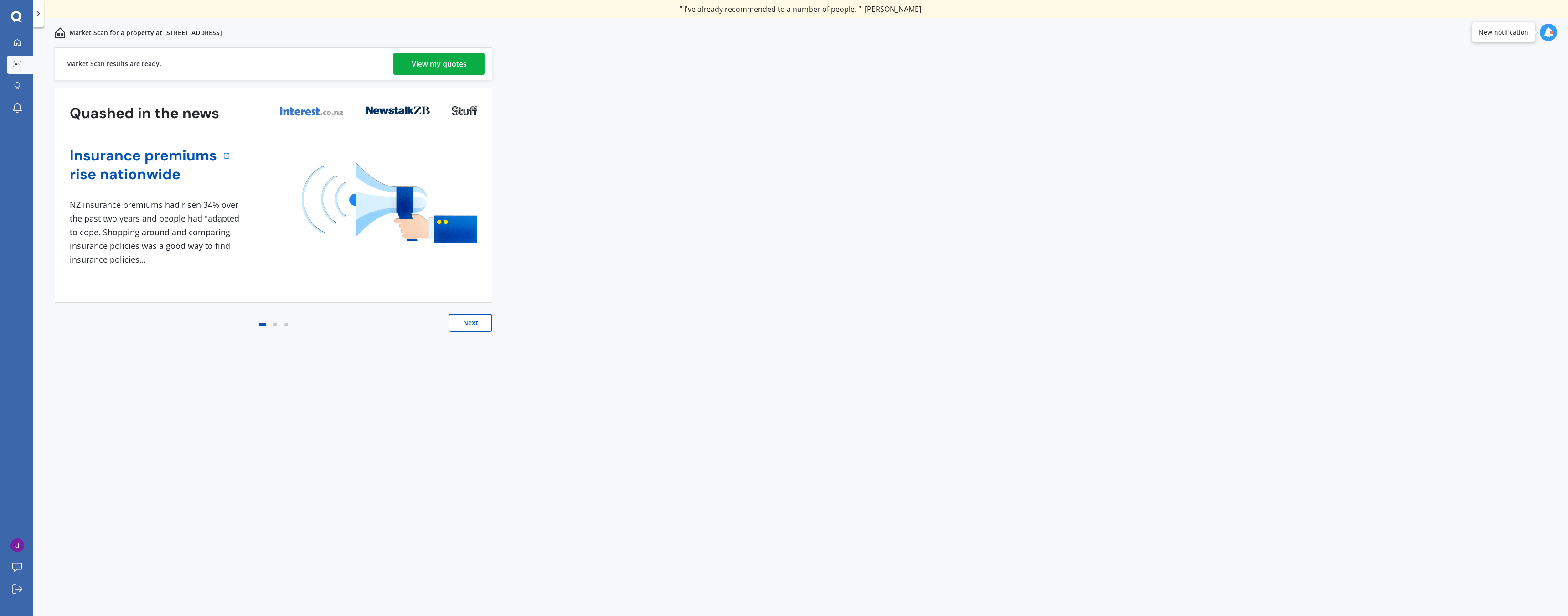
click at [425, 69] on div "View my quotes" at bounding box center [439, 64] width 55 height 22
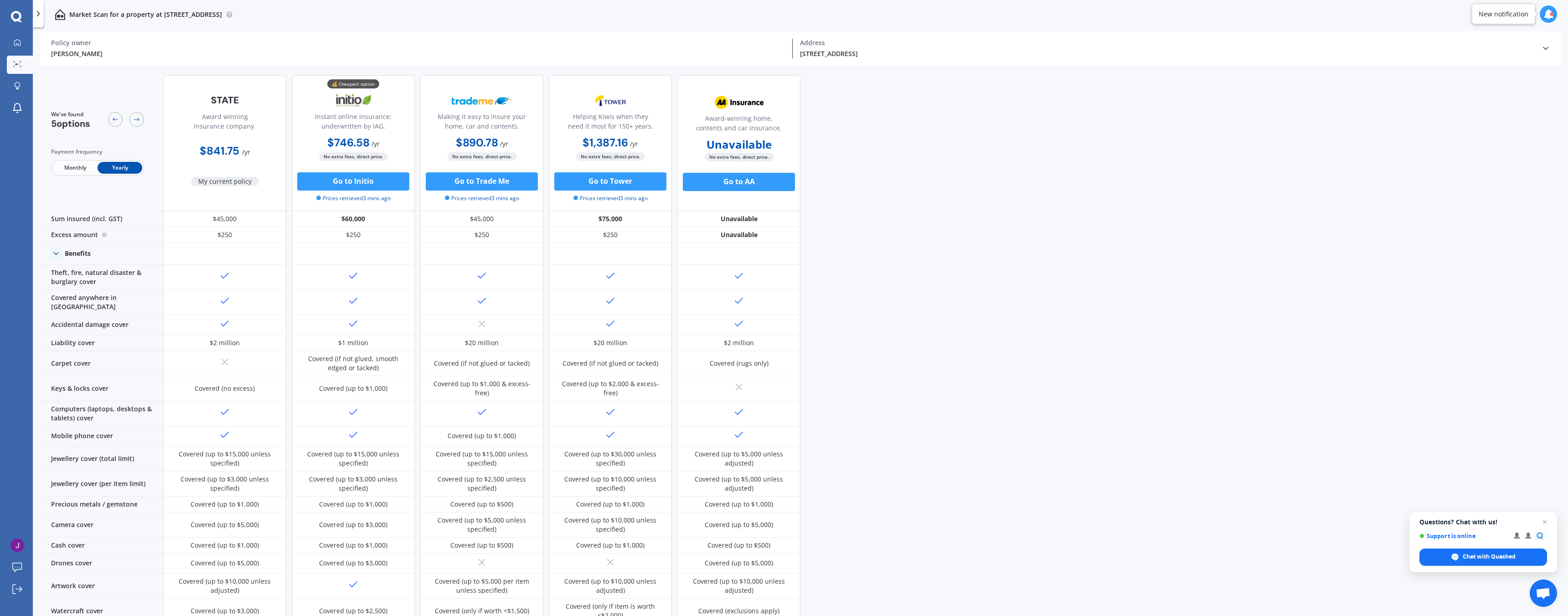
click at [1069, 279] on div "We've found 5 options Payment frequency Monthly Yearly Award winning insurance …" at bounding box center [804, 343] width 1528 height 550
click at [350, 178] on button "Go to Initio" at bounding box center [353, 181] width 112 height 18
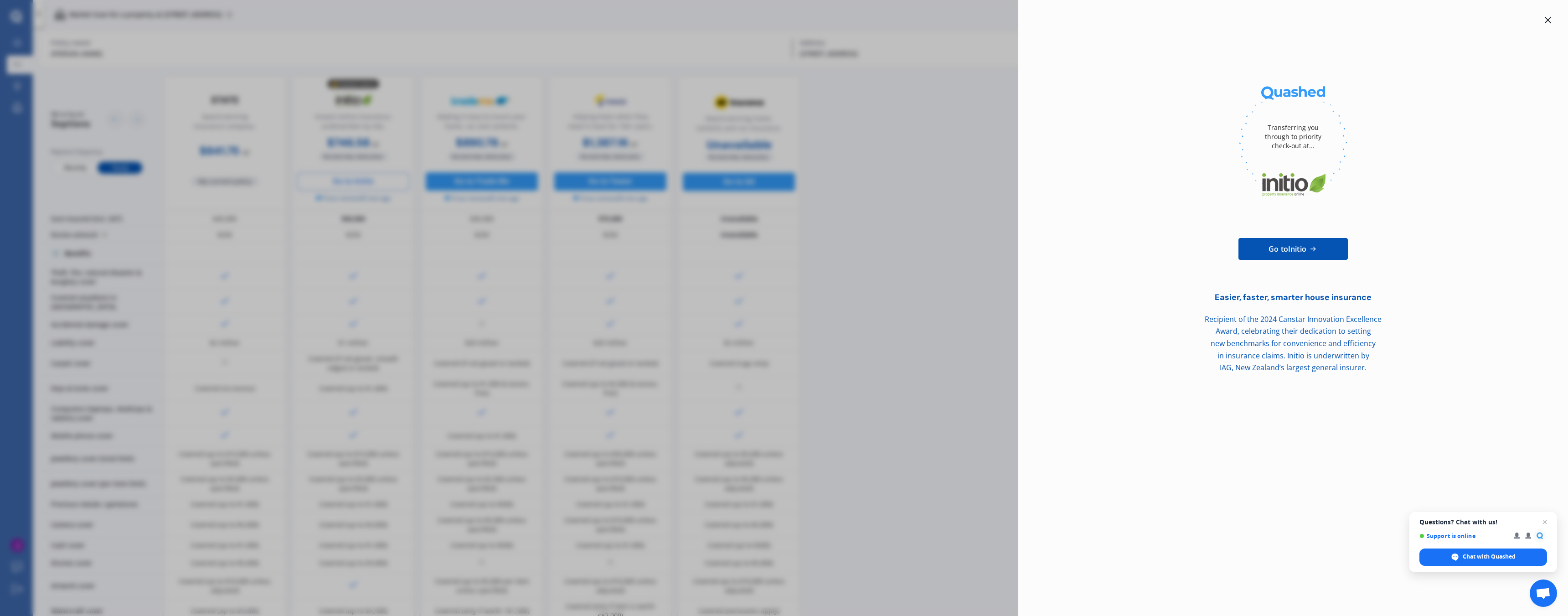
click at [961, 257] on div "Transferring you through to priority check-out at... Go to Initio Easier, faste…" at bounding box center [784, 308] width 1568 height 616
